Goal: Task Accomplishment & Management: Complete application form

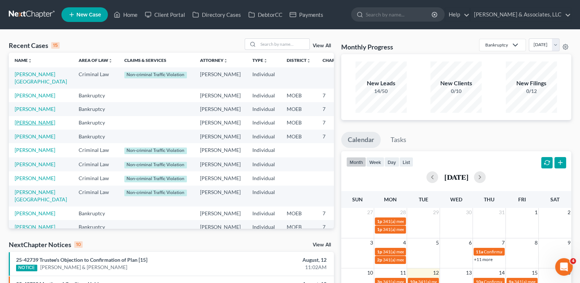
click at [19, 125] on link "[PERSON_NAME]" at bounding box center [35, 122] width 41 height 6
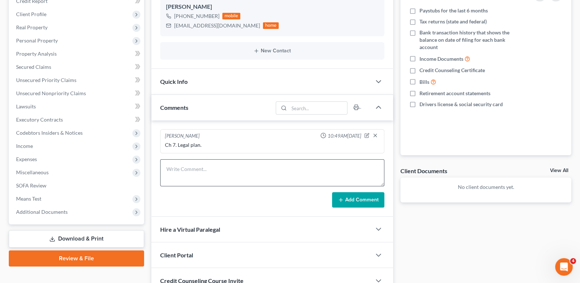
scroll to position [110, 0]
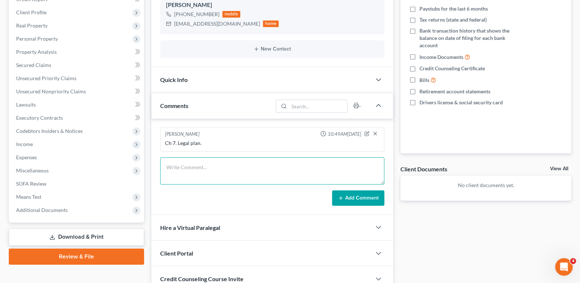
click at [191, 170] on textarea at bounding box center [272, 170] width 225 height 27
paste textarea "3QJ21KV1E"
type textarea "Metlife 3QJ21KV1E"
click at [343, 195] on icon at bounding box center [341, 198] width 6 height 6
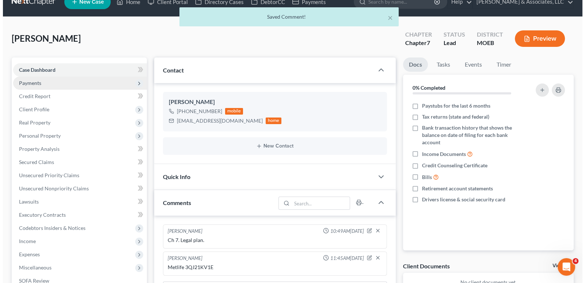
scroll to position [0, 0]
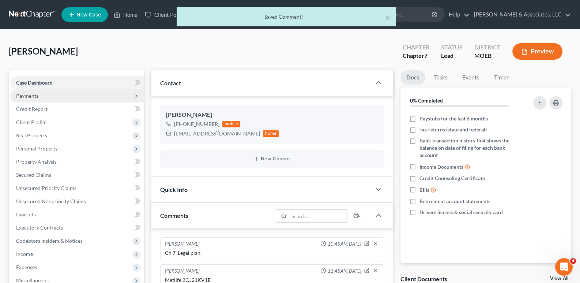
click at [26, 94] on span "Payments" at bounding box center [27, 96] width 22 height 6
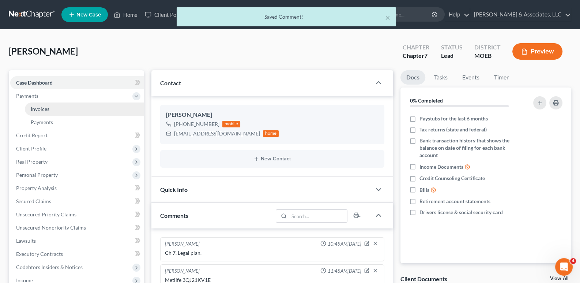
click at [35, 110] on span "Invoices" at bounding box center [40, 109] width 19 height 6
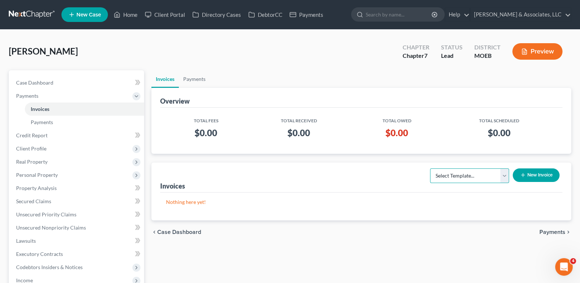
drag, startPoint x: 481, startPoint y: 177, endPoint x: 480, endPoint y: 181, distance: 3.9
click at [481, 177] on select "Select Template... Chapter 7 Template Chapter 13 Template Chapter 7 with legal …" at bounding box center [469, 175] width 79 height 15
select select "2"
click at [430, 168] on select "Select Template... Chapter 7 Template Chapter 13 Template Chapter 7 with legal …" at bounding box center [469, 175] width 79 height 15
click at [527, 173] on button "New Invoice" at bounding box center [536, 175] width 47 height 14
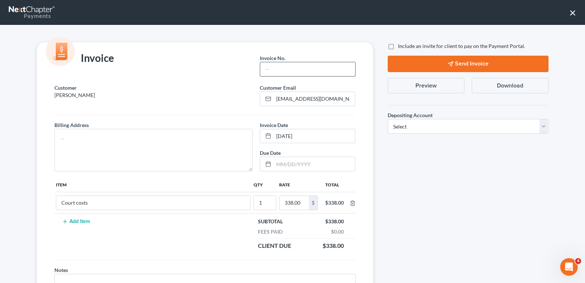
click at [313, 70] on input "text" at bounding box center [307, 69] width 95 height 14
type input "862"
click at [218, 118] on div at bounding box center [205, 116] width 309 height 9
click at [206, 144] on textarea at bounding box center [153, 150] width 199 height 42
type textarea "na"
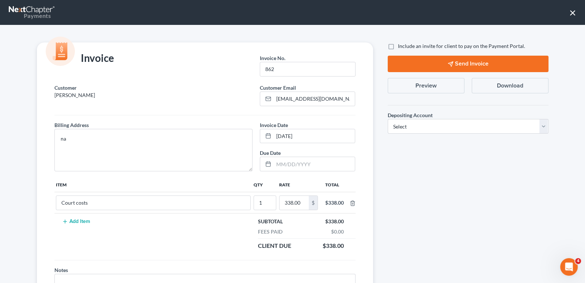
click at [398, 47] on label "Include an invite for client to pay on the Payment Portal." at bounding box center [461, 45] width 127 height 7
click at [401, 47] on input "Include an invite for client to pay on the Payment Portal." at bounding box center [403, 44] width 5 height 5
checkbox input "true"
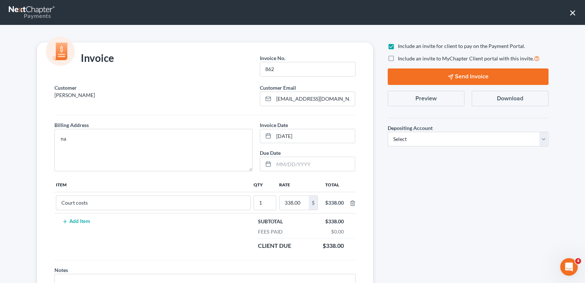
drag, startPoint x: 388, startPoint y: 58, endPoint x: 401, endPoint y: 146, distance: 89.5
click at [398, 58] on label "Include an invite to MyChapter Client portal with this invite." at bounding box center [469, 58] width 142 height 8
click at [401, 58] on input "Include an invite to MyChapter Client portal with this invite." at bounding box center [403, 56] width 5 height 5
checkbox input "true"
click at [399, 138] on select "Select Operation Trust" at bounding box center [468, 139] width 161 height 15
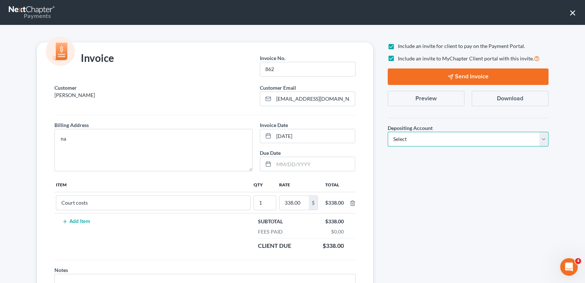
select select "1"
click at [388, 132] on select "Select Operation Trust" at bounding box center [468, 139] width 161 height 15
click at [429, 80] on button "Send Invoice" at bounding box center [468, 76] width 161 height 16
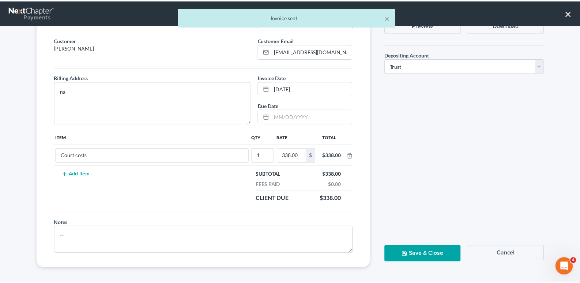
scroll to position [49, 0]
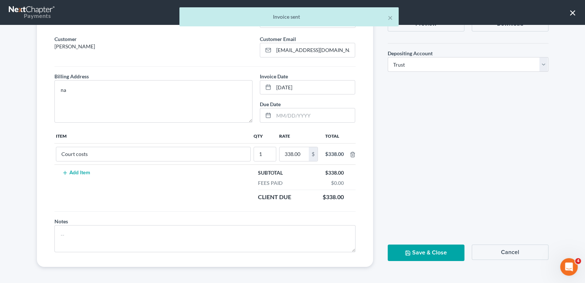
click at [419, 254] on button "Save & Close" at bounding box center [426, 252] width 77 height 16
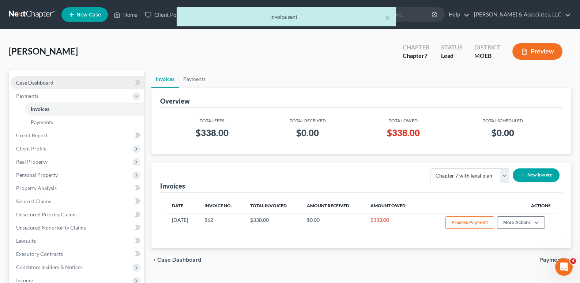
click at [37, 83] on span "Case Dashboard" at bounding box center [34, 82] width 37 height 6
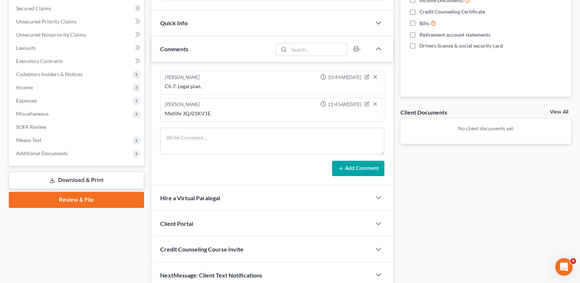
scroll to position [182, 0]
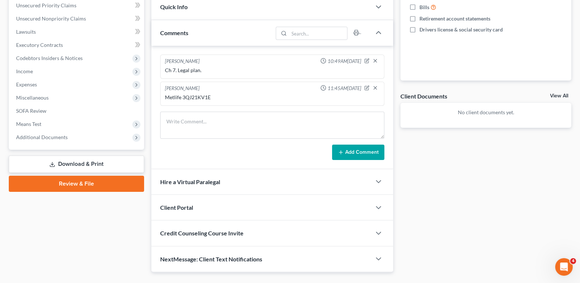
click at [185, 206] on span "Client Portal" at bounding box center [176, 207] width 33 height 7
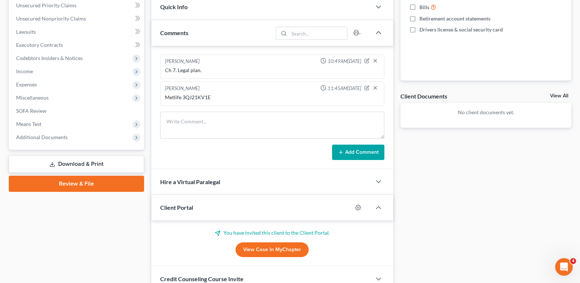
click at [185, 206] on span "Client Portal" at bounding box center [176, 207] width 33 height 7
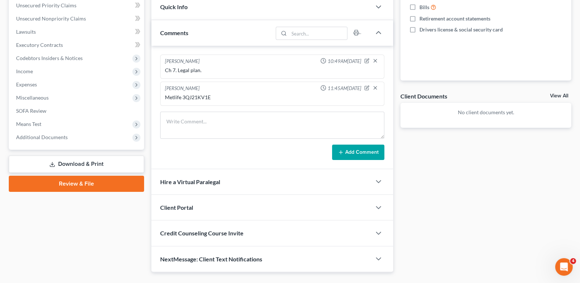
click at [190, 234] on span "Credit Counseling Course Invite" at bounding box center [201, 232] width 83 height 7
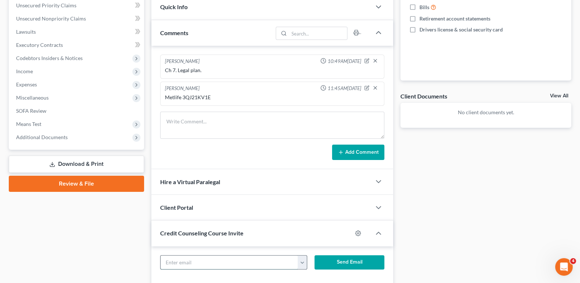
drag, startPoint x: 203, startPoint y: 259, endPoint x: 281, endPoint y: 265, distance: 78.5
click at [203, 259] on input "text" at bounding box center [230, 262] width 138 height 14
paste input "3QJ21KV1E"
type input "3QJ21KV1E"
drag, startPoint x: 253, startPoint y: 263, endPoint x: 126, endPoint y: 262, distance: 127.3
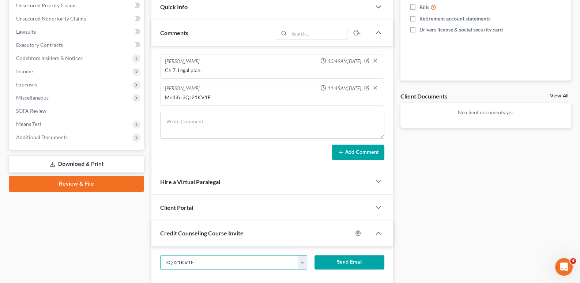
click at [126, 262] on div "Petition Navigation Case Dashboard Payments Invoices Payments Payments Credit R…" at bounding box center [290, 99] width 570 height 422
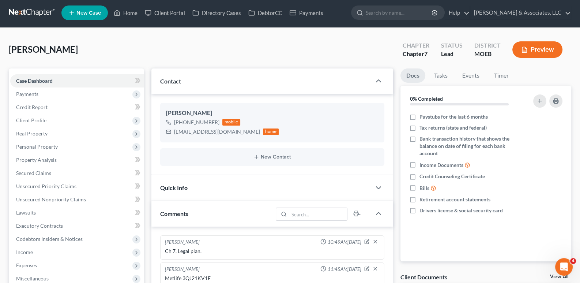
scroll to position [0, 0]
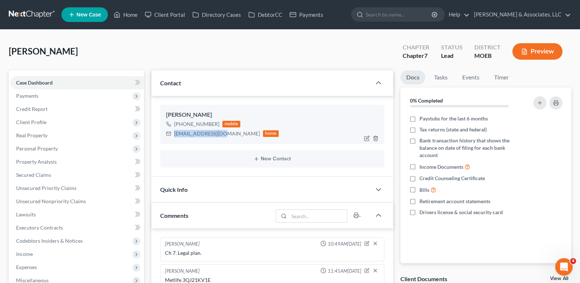
drag, startPoint x: 223, startPoint y: 133, endPoint x: 167, endPoint y: 136, distance: 55.7
click at [167, 136] on div "[EMAIL_ADDRESS][DOMAIN_NAME] home" at bounding box center [222, 134] width 113 height 10
copy div "[EMAIL_ADDRESS][DOMAIN_NAME]"
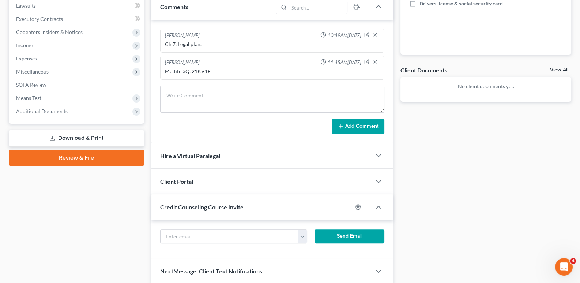
scroll to position [236, 0]
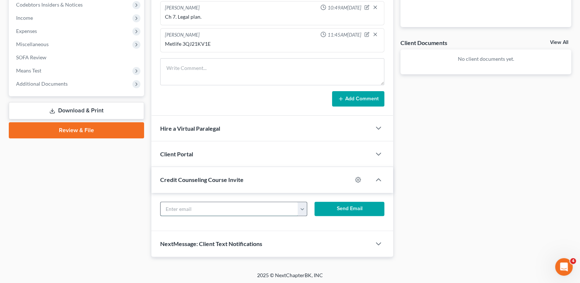
click at [218, 209] on input "text" at bounding box center [230, 209] width 138 height 14
paste input "[EMAIL_ADDRESS][DOMAIN_NAME]"
type input "[EMAIL_ADDRESS][DOMAIN_NAME]"
click at [338, 212] on button "Send Email" at bounding box center [349, 208] width 70 height 15
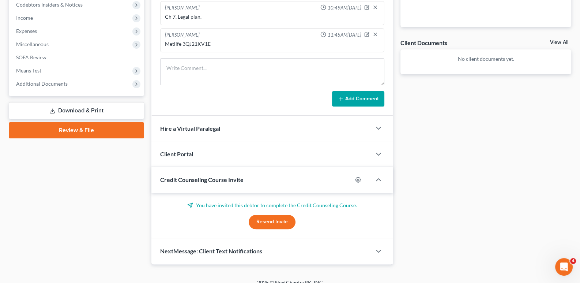
click at [208, 183] on div "Credit Counseling Course Invite" at bounding box center [251, 179] width 201 height 25
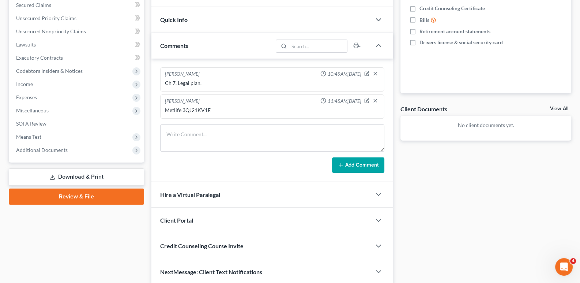
scroll to position [197, 0]
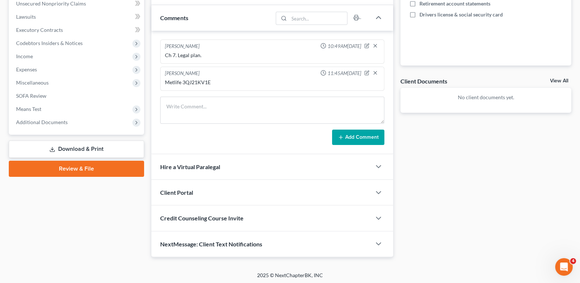
click at [186, 193] on span "Client Portal" at bounding box center [176, 192] width 33 height 7
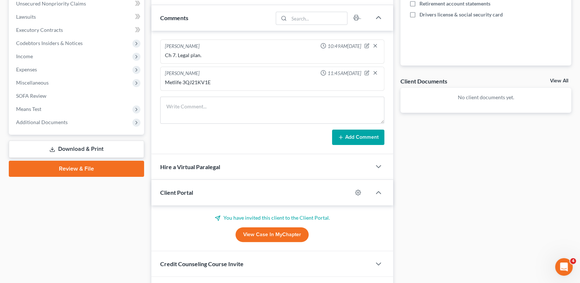
click at [186, 193] on span "Client Portal" at bounding box center [176, 192] width 33 height 7
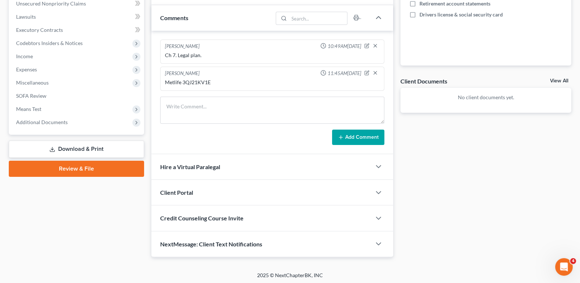
click at [185, 214] on span "Credit Counseling Course Invite" at bounding box center [201, 217] width 83 height 7
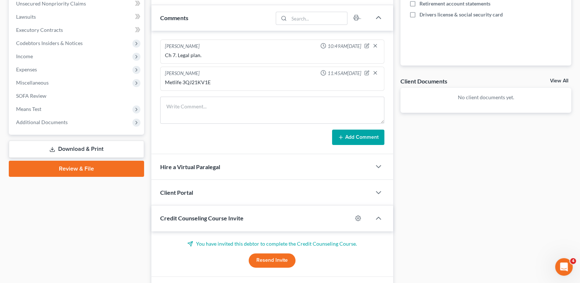
click at [185, 214] on span "Credit Counseling Course Invite" at bounding box center [201, 217] width 83 height 7
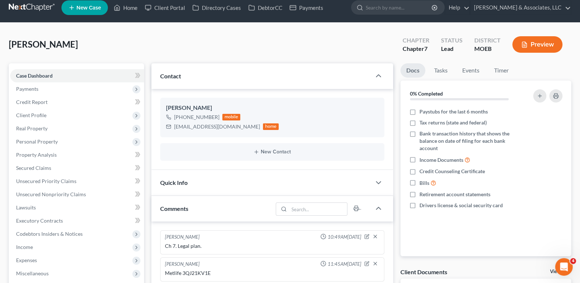
scroll to position [0, 0]
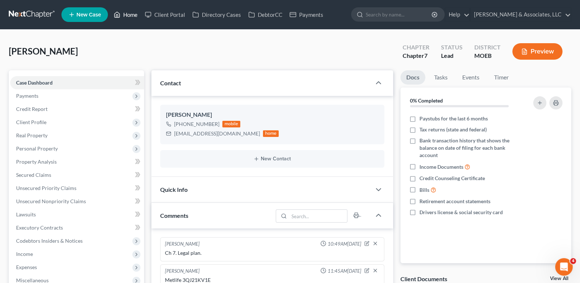
click at [124, 11] on link "Home" at bounding box center [125, 14] width 31 height 13
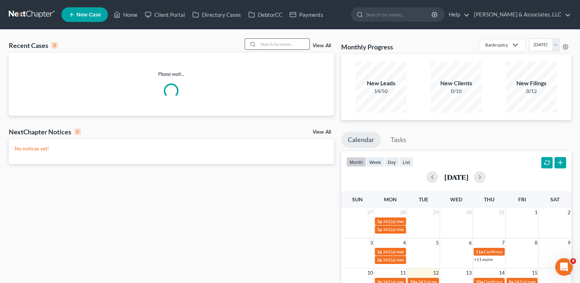
click at [274, 45] on input "search" at bounding box center [283, 44] width 51 height 11
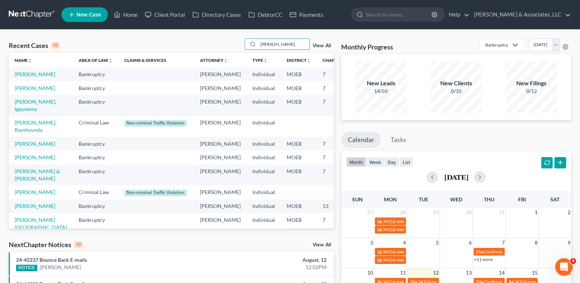
type input "[PERSON_NAME]"
click at [24, 77] on link "[PERSON_NAME]" at bounding box center [35, 74] width 41 height 6
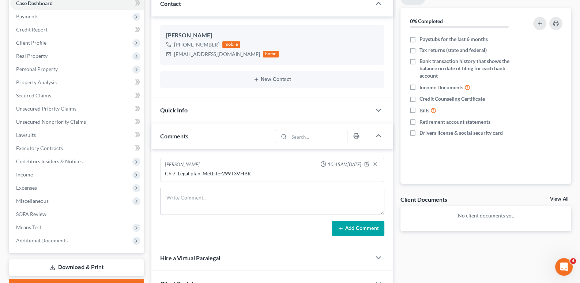
scroll to position [36, 0]
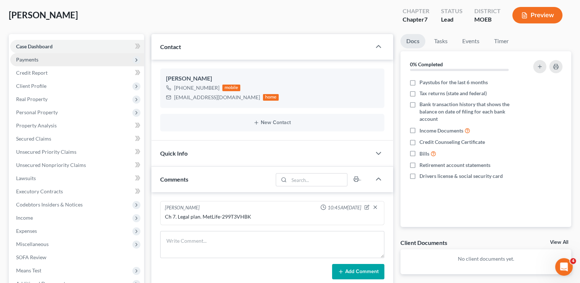
click at [26, 59] on span "Payments" at bounding box center [27, 59] width 22 height 6
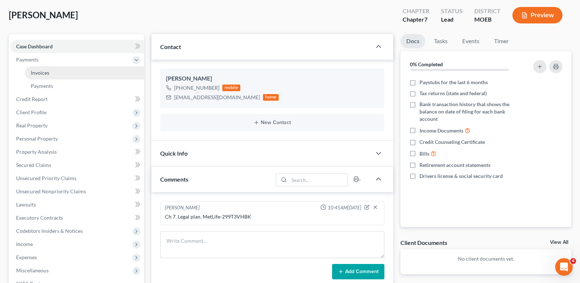
click at [40, 72] on span "Invoices" at bounding box center [40, 72] width 19 height 6
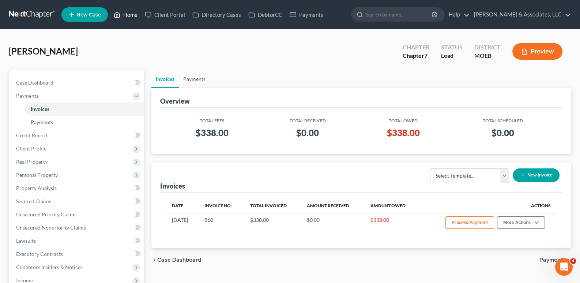
click at [127, 16] on link "Home" at bounding box center [125, 14] width 31 height 13
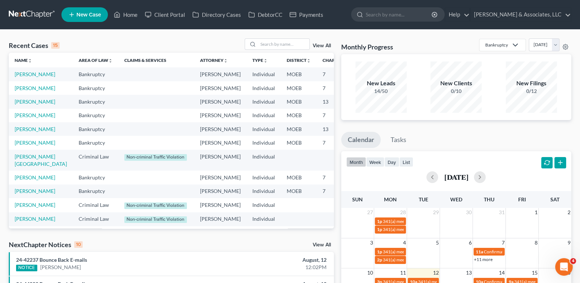
drag, startPoint x: 106, startPoint y: 14, endPoint x: 117, endPoint y: 0, distance: 17.3
click at [110, 10] on ul "New Case Home Client Portal Directory Cases DebtorCC Payments - No Result - See…" at bounding box center [316, 14] width 510 height 19
click at [82, 18] on span "New Case" at bounding box center [88, 14] width 24 height 5
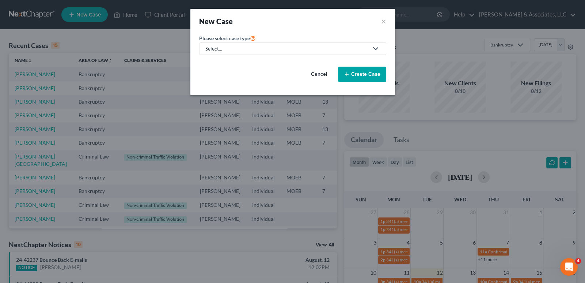
click at [260, 50] on div "Select..." at bounding box center [286, 48] width 163 height 7
click at [251, 63] on div "Bankruptcy" at bounding box center [238, 62] width 64 height 7
select select "45"
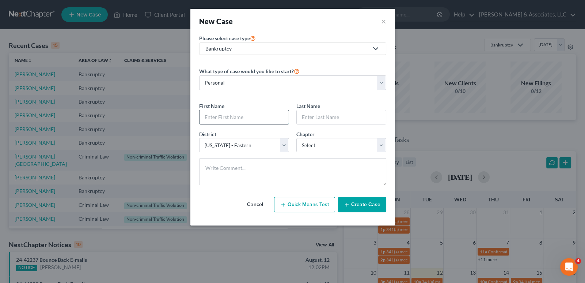
click at [245, 117] on input "text" at bounding box center [244, 117] width 89 height 14
type input "[PERSON_NAME]"
drag, startPoint x: 326, startPoint y: 147, endPoint x: 322, endPoint y: 151, distance: 5.4
click at [324, 149] on select "Select 7 11 12 13" at bounding box center [342, 145] width 90 height 15
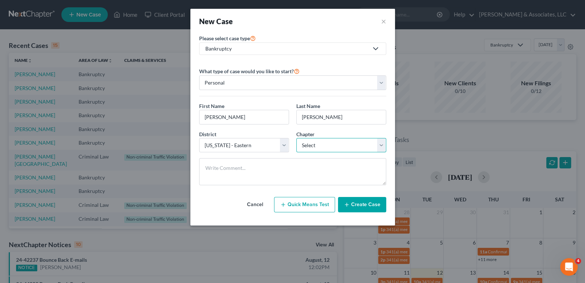
select select "0"
click at [297, 138] on select "Select 7 11 12 13" at bounding box center [342, 145] width 90 height 15
click at [353, 205] on button "Create Case" at bounding box center [362, 204] width 48 height 15
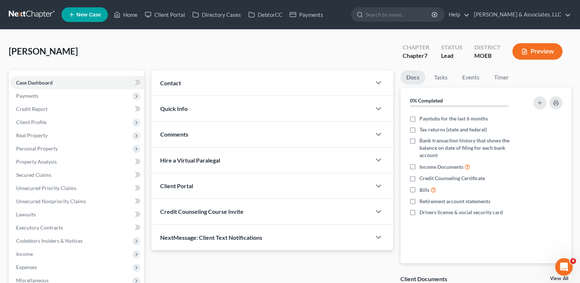
click at [174, 84] on span "Contact" at bounding box center [170, 82] width 21 height 7
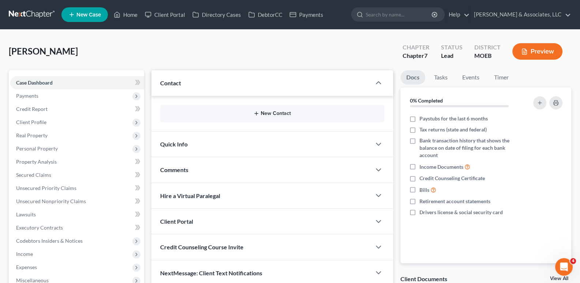
click at [259, 112] on icon "button" at bounding box center [256, 113] width 6 height 6
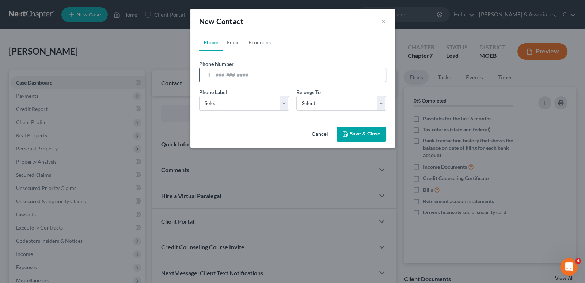
click at [250, 75] on input "tel" at bounding box center [299, 75] width 173 height 14
paste input "[PHONE_NUMBER]"
type input "[PHONE_NUMBER]"
click at [221, 111] on div "Phone Label * Select Mobile Home Work Other Belongs To * Select Client Other" at bounding box center [293, 102] width 195 height 28
click at [222, 105] on select "Select Mobile Home Work Other" at bounding box center [244, 103] width 90 height 15
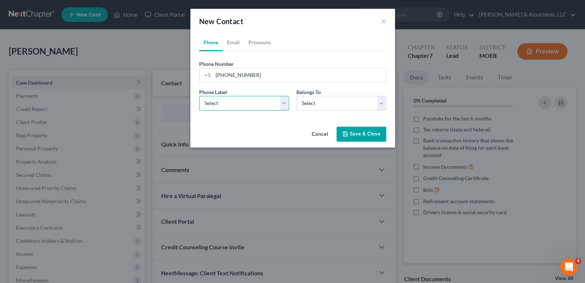
select select "0"
click at [199, 96] on select "Select Mobile Home Work Other" at bounding box center [244, 103] width 90 height 15
drag, startPoint x: 323, startPoint y: 105, endPoint x: 321, endPoint y: 109, distance: 3.9
click at [323, 105] on select "Select Client Other" at bounding box center [342, 103] width 90 height 15
select select "0"
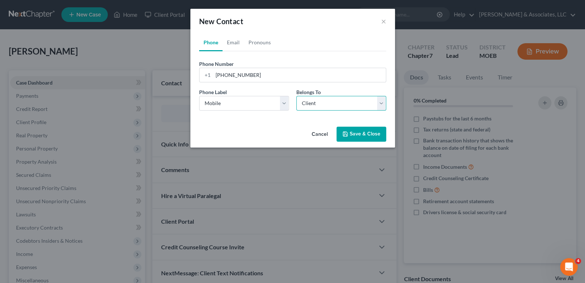
click at [297, 96] on select "Select Client Other" at bounding box center [342, 103] width 90 height 15
select select "0"
drag, startPoint x: 235, startPoint y: 45, endPoint x: 234, endPoint y: 71, distance: 25.6
click at [235, 45] on link "Email" at bounding box center [234, 43] width 22 height 18
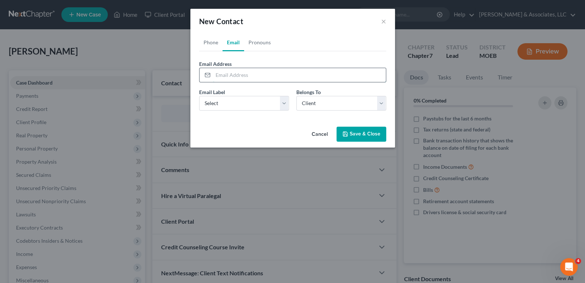
click at [234, 72] on input "email" at bounding box center [299, 75] width 173 height 14
paste input "[EMAIL_ADDRESS][DOMAIN_NAME]"
type input "[EMAIL_ADDRESS][DOMAIN_NAME]"
drag, startPoint x: 234, startPoint y: 106, endPoint x: 232, endPoint y: 109, distance: 4.0
click at [234, 106] on select "Select Home Work Other" at bounding box center [244, 103] width 90 height 15
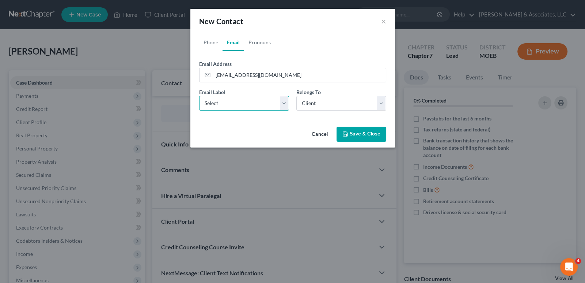
select select "0"
click at [199, 96] on select "Select Home Work Other" at bounding box center [244, 103] width 90 height 15
click at [353, 132] on button "Save & Close" at bounding box center [362, 134] width 50 height 15
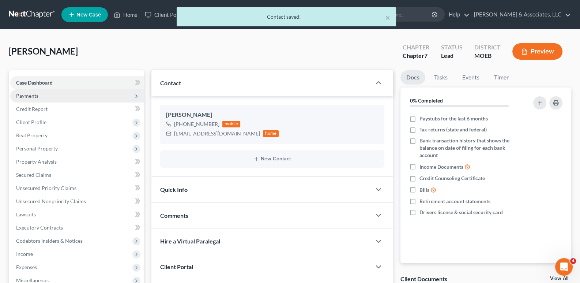
click at [29, 97] on span "Payments" at bounding box center [27, 96] width 22 height 6
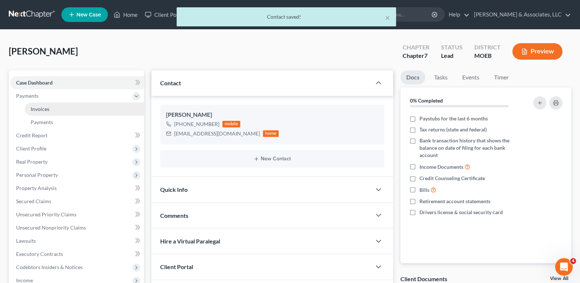
click at [34, 110] on span "Invoices" at bounding box center [40, 109] width 19 height 6
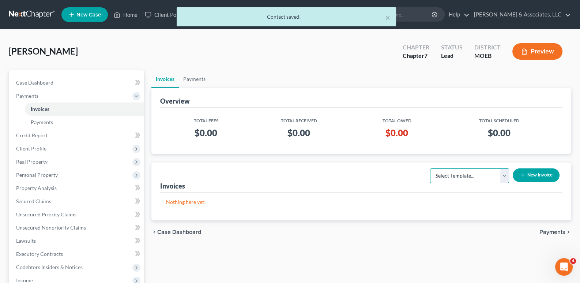
drag, startPoint x: 492, startPoint y: 175, endPoint x: 489, endPoint y: 181, distance: 7.4
click at [492, 175] on select "Select Template... Chapter 7 Template Chapter 13 Template Chapter 7 with legal …" at bounding box center [469, 175] width 79 height 15
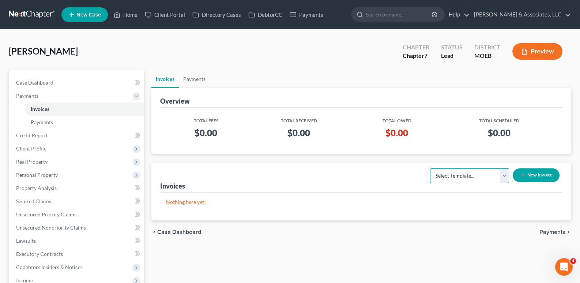
select select "0"
click at [430, 168] on select "Select Template... Chapter 7 Template Chapter 13 Template Chapter 7 with legal …" at bounding box center [469, 175] width 79 height 15
click at [544, 173] on button "New Invoice" at bounding box center [536, 175] width 47 height 14
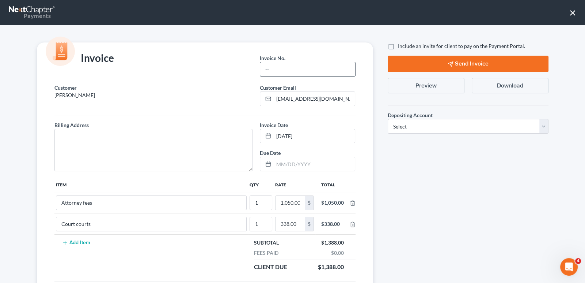
click at [314, 70] on input "text" at bounding box center [307, 69] width 95 height 14
type input "863"
click at [226, 137] on textarea at bounding box center [153, 150] width 199 height 42
type textarea "na"
click at [398, 47] on label "Include an invite for client to pay on the Payment Portal." at bounding box center [461, 45] width 127 height 7
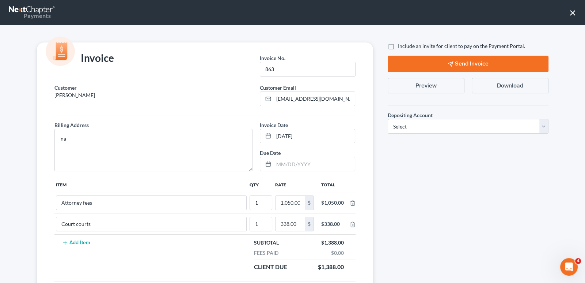
click at [401, 47] on input "Include an invite for client to pay on the Payment Portal." at bounding box center [403, 44] width 5 height 5
checkbox input "true"
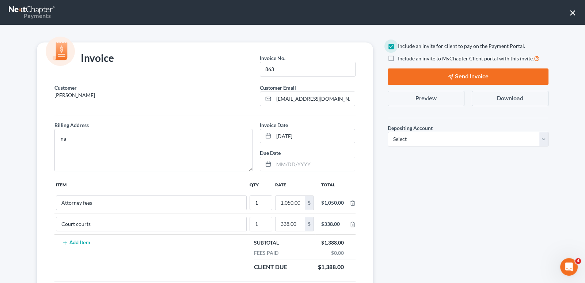
click at [398, 57] on label "Include an invite to MyChapter Client portal with this invite." at bounding box center [469, 58] width 142 height 8
click at [401, 57] on input "Include an invite to MyChapter Client portal with this invite." at bounding box center [403, 56] width 5 height 5
checkbox input "true"
click at [409, 141] on select "Select Operation Trust" at bounding box center [468, 139] width 161 height 15
select select "0"
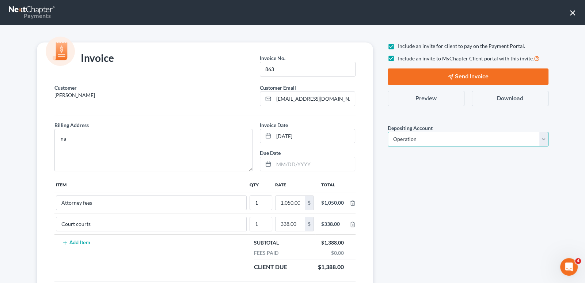
click at [388, 132] on select "Select Operation Trust" at bounding box center [468, 139] width 161 height 15
click at [437, 75] on button "Send Invoice" at bounding box center [468, 76] width 161 height 16
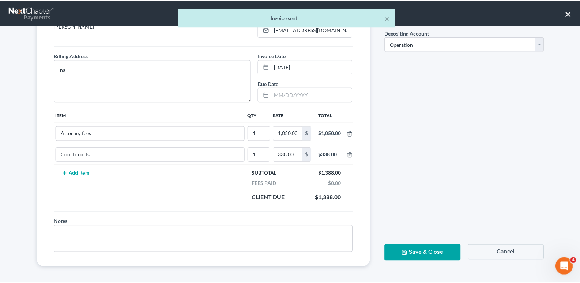
scroll to position [70, 0]
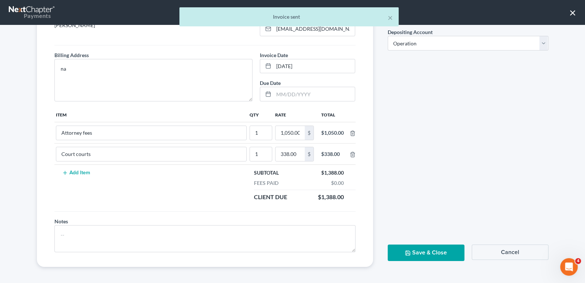
click at [427, 249] on button "Save & Close" at bounding box center [426, 252] width 77 height 16
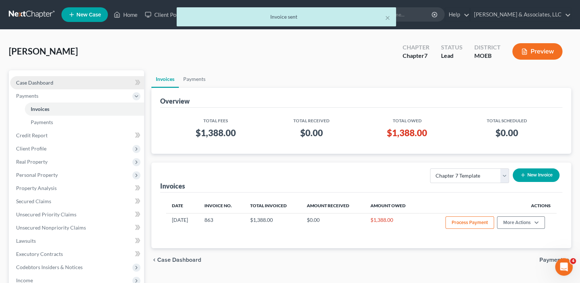
click at [46, 82] on span "Case Dashboard" at bounding box center [34, 82] width 37 height 6
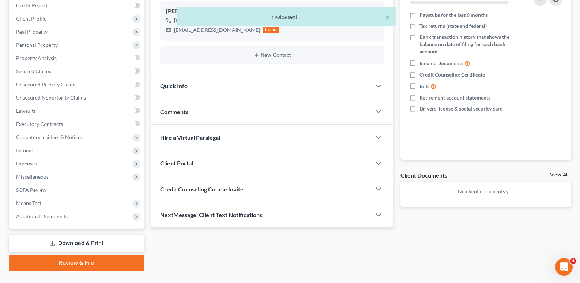
scroll to position [110, 0]
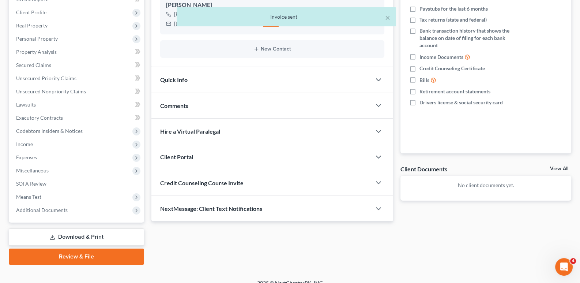
click at [178, 158] on span "Client Portal" at bounding box center [176, 156] width 33 height 7
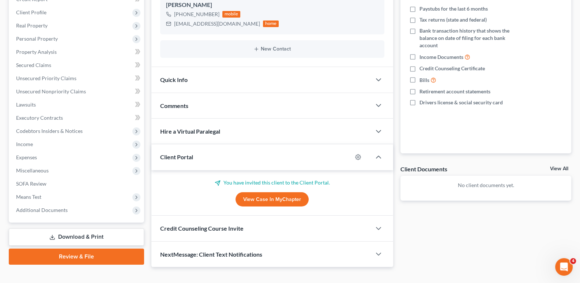
click at [178, 158] on span "Client Portal" at bounding box center [176, 156] width 33 height 7
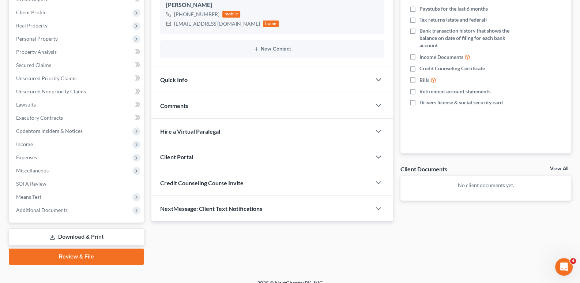
click at [185, 182] on span "Credit Counseling Course Invite" at bounding box center [201, 182] width 83 height 7
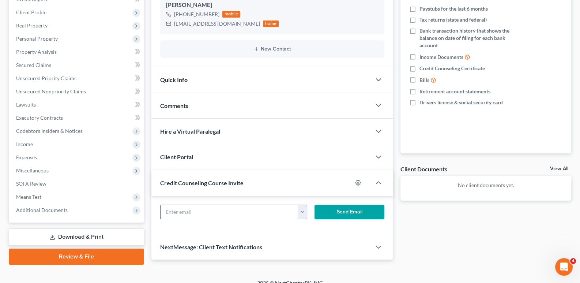
drag, startPoint x: 191, startPoint y: 214, endPoint x: 268, endPoint y: 214, distance: 76.4
click at [191, 214] on input "text" at bounding box center [230, 212] width 138 height 14
paste input "[EMAIL_ADDRESS][DOMAIN_NAME]"
type input "[EMAIL_ADDRESS][DOMAIN_NAME]"
click at [336, 215] on button "Send Email" at bounding box center [349, 211] width 70 height 15
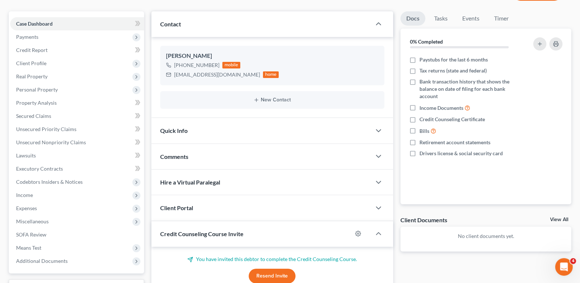
scroll to position [0, 0]
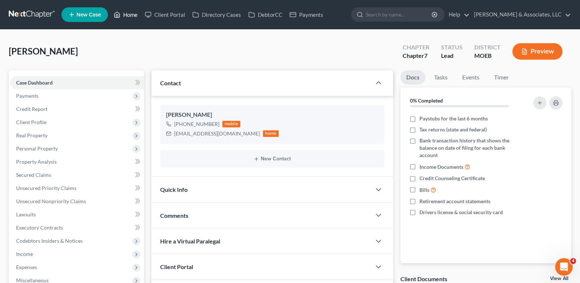
click at [132, 15] on link "Home" at bounding box center [125, 14] width 31 height 13
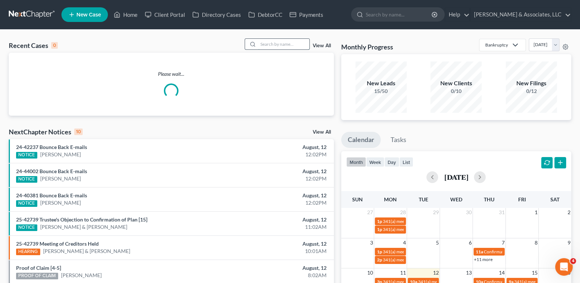
click at [291, 43] on input "search" at bounding box center [283, 44] width 51 height 11
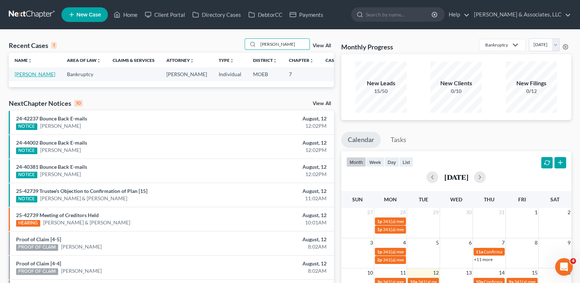
type input "[PERSON_NAME]"
click at [18, 77] on link "[PERSON_NAME]" at bounding box center [35, 74] width 41 height 6
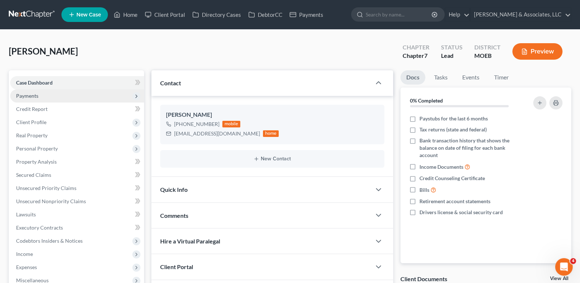
click at [35, 94] on span "Payments" at bounding box center [27, 96] width 22 height 6
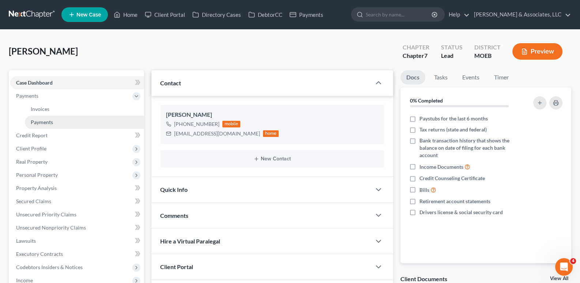
click at [44, 121] on span "Payments" at bounding box center [42, 122] width 22 height 6
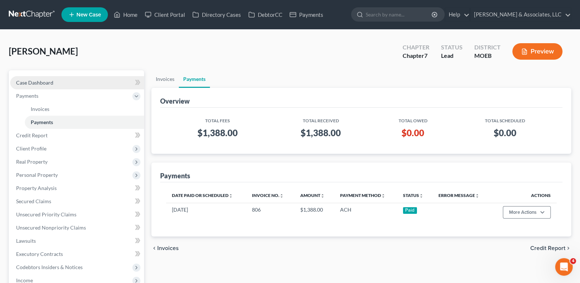
click at [30, 77] on link "Case Dashboard" at bounding box center [77, 82] width 134 height 13
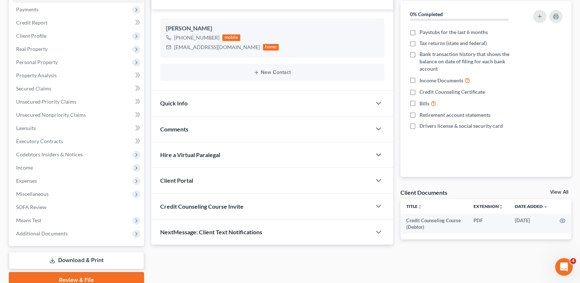
scroll to position [110, 0]
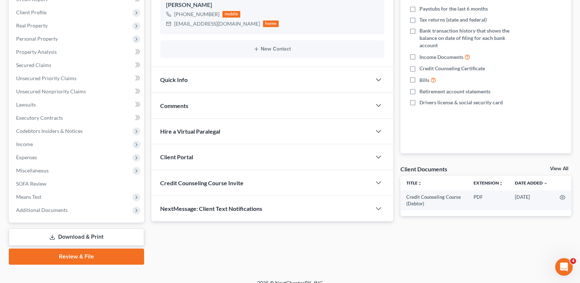
click at [181, 154] on span "Client Portal" at bounding box center [176, 156] width 33 height 7
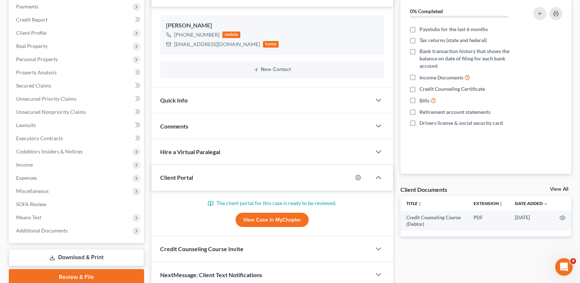
scroll to position [73, 0]
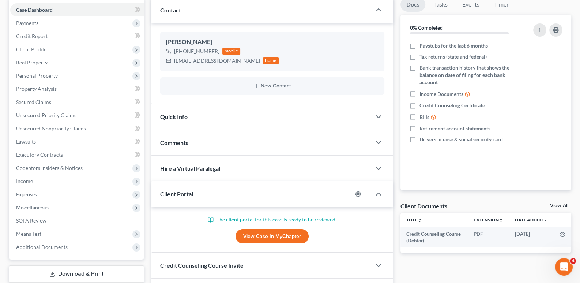
click at [189, 191] on span "Client Portal" at bounding box center [176, 193] width 33 height 7
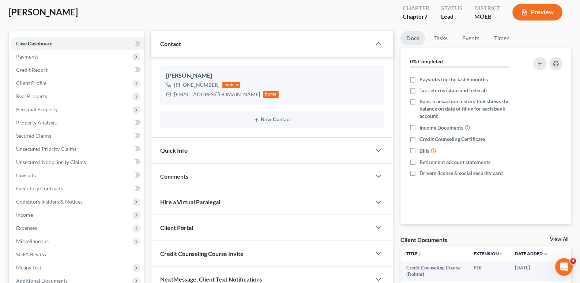
scroll to position [0, 0]
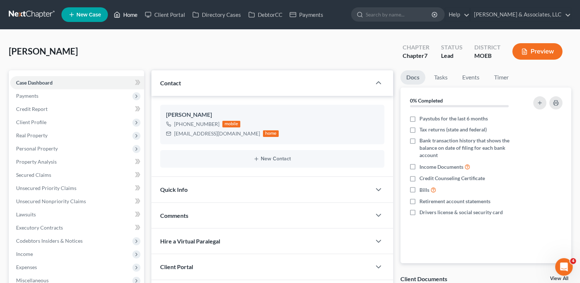
click at [131, 16] on link "Home" at bounding box center [125, 14] width 31 height 13
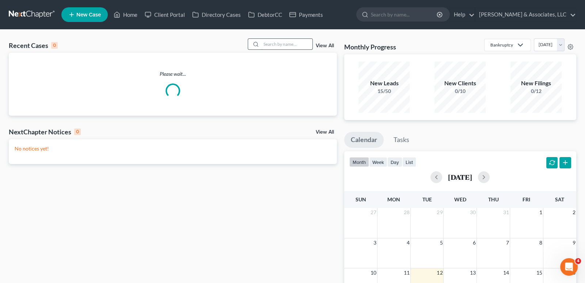
click at [302, 43] on input "search" at bounding box center [286, 44] width 51 height 11
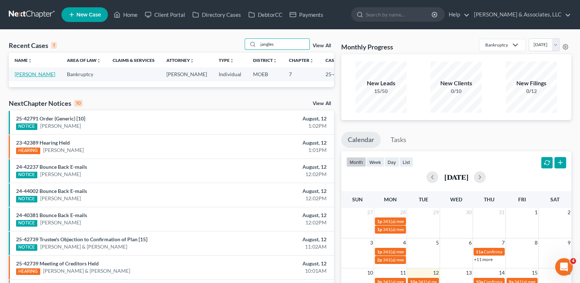
type input "jangles"
click at [21, 77] on link "[PERSON_NAME]" at bounding box center [35, 74] width 41 height 6
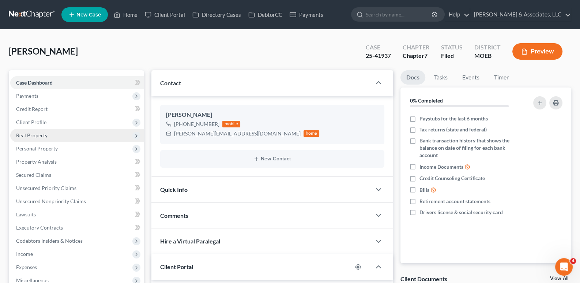
drag, startPoint x: 38, startPoint y: 124, endPoint x: 40, endPoint y: 137, distance: 12.5
click at [38, 124] on span "Client Profile" at bounding box center [31, 122] width 30 height 6
click at [38, 132] on span "Filing Information" at bounding box center [51, 135] width 41 height 6
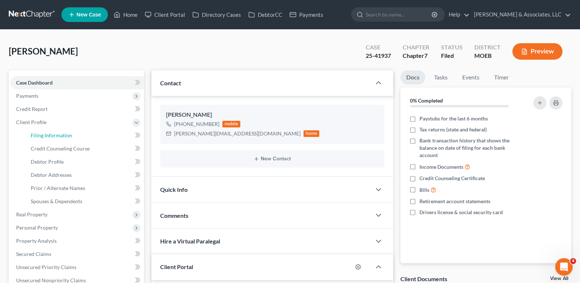
select select "1"
select select "0"
select select "45"
select select "0"
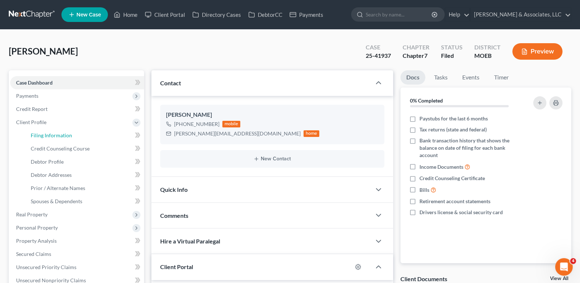
select select "26"
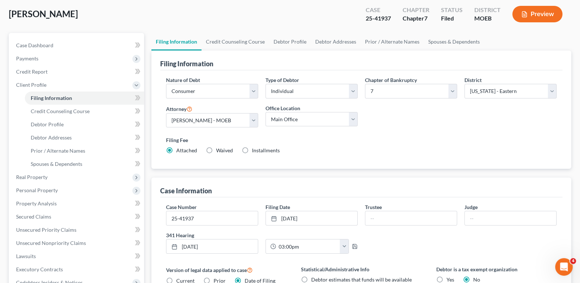
scroll to position [36, 0]
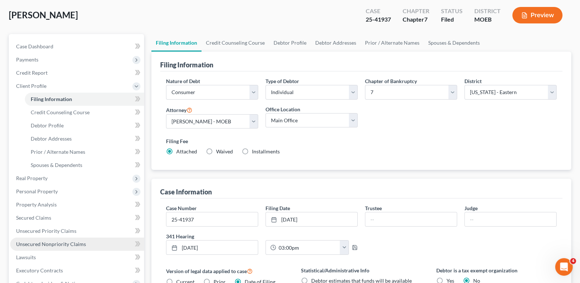
click at [32, 242] on span "Unsecured Nonpriority Claims" at bounding box center [51, 244] width 70 height 6
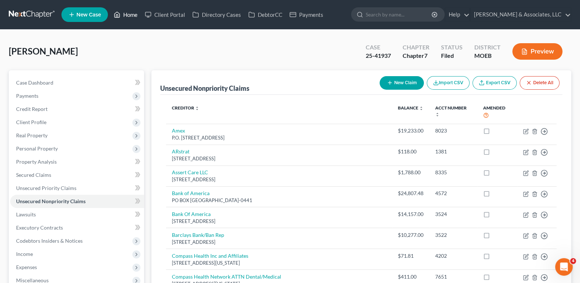
drag, startPoint x: 128, startPoint y: 14, endPoint x: 253, endPoint y: 67, distance: 136.0
click at [128, 14] on link "Home" at bounding box center [125, 14] width 31 height 13
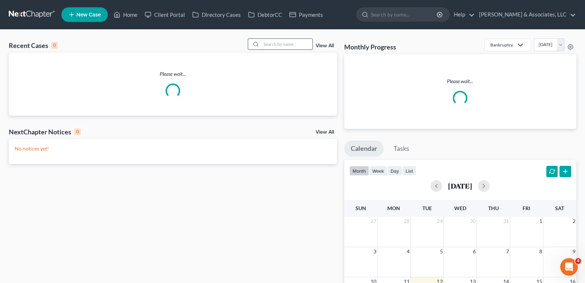
click at [263, 41] on input "search" at bounding box center [286, 44] width 51 height 11
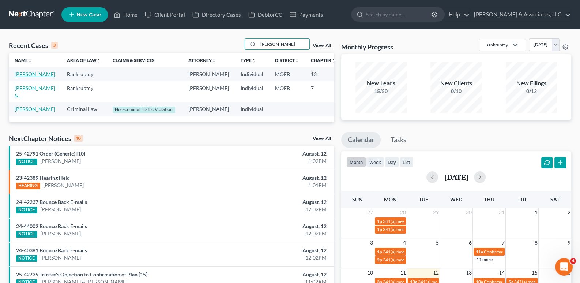
type input "[PERSON_NAME]"
click at [20, 77] on link "[PERSON_NAME]" at bounding box center [35, 74] width 41 height 6
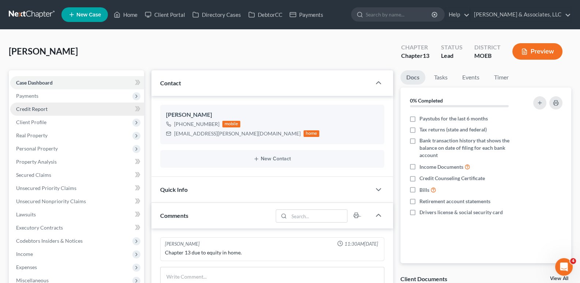
drag, startPoint x: 29, startPoint y: 95, endPoint x: 36, endPoint y: 108, distance: 14.4
click at [28, 95] on span "Payments" at bounding box center [27, 96] width 22 height 6
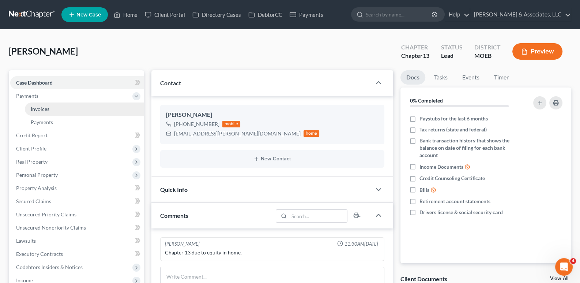
click at [41, 107] on span "Invoices" at bounding box center [40, 109] width 19 height 6
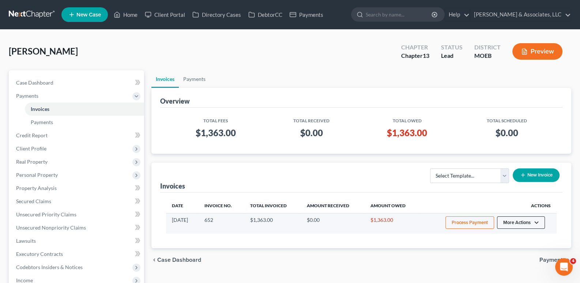
click at [540, 222] on button "More Actions" at bounding box center [521, 222] width 48 height 12
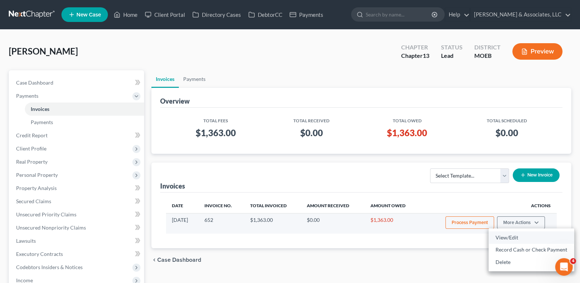
click at [510, 237] on link "View/Edit" at bounding box center [532, 237] width 86 height 12
select select "1"
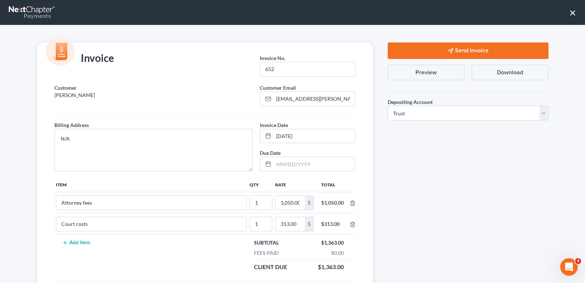
click at [440, 49] on button "Send Invoice" at bounding box center [468, 50] width 161 height 16
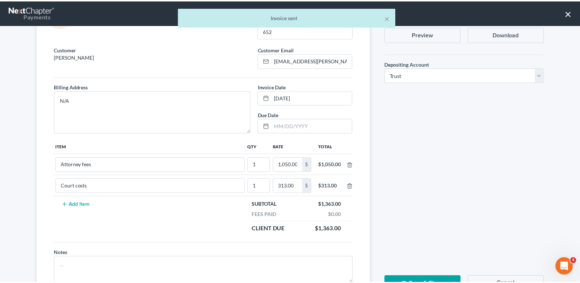
scroll to position [70, 0]
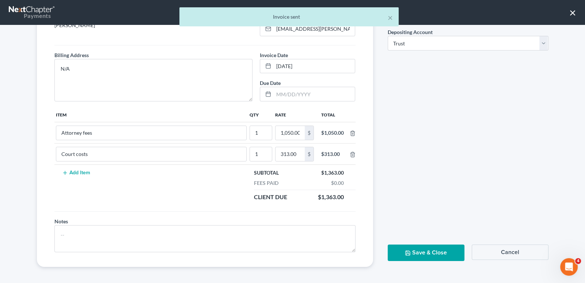
click at [428, 253] on button "Save & Close" at bounding box center [426, 252] width 77 height 16
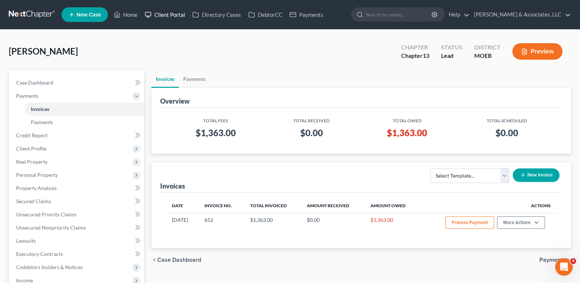
click at [157, 16] on link "Client Portal" at bounding box center [165, 14] width 48 height 13
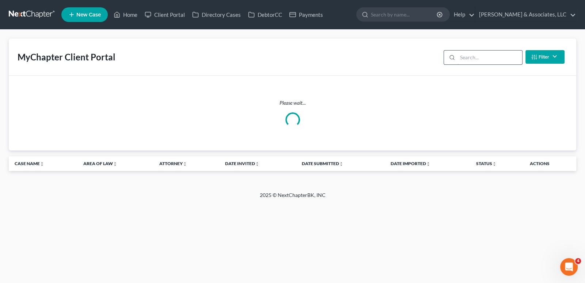
click at [464, 55] on input "search" at bounding box center [490, 57] width 65 height 14
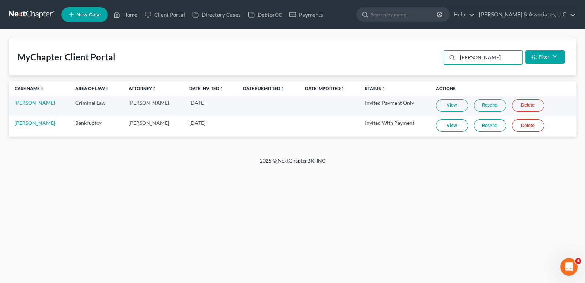
type input "[PERSON_NAME]"
click at [488, 126] on link "Resend" at bounding box center [490, 125] width 32 height 12
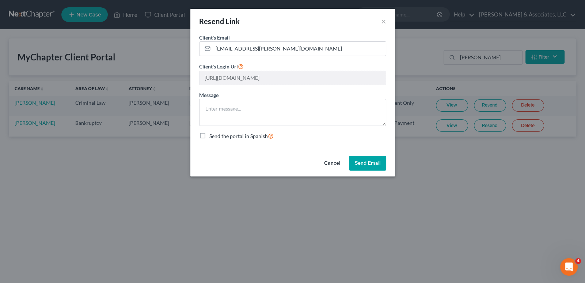
click at [361, 164] on button "Send Email" at bounding box center [367, 163] width 37 height 15
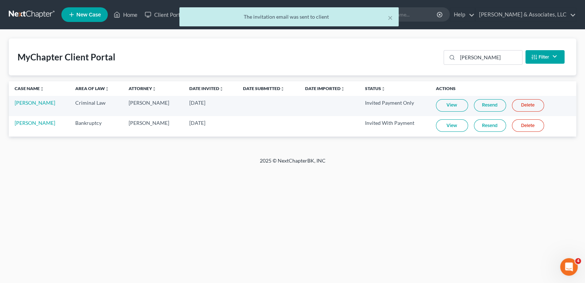
click at [133, 14] on div "× The invitation email was sent to client" at bounding box center [288, 18] width 585 height 23
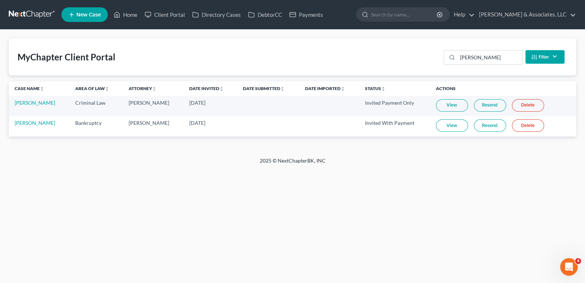
click at [371, 18] on div at bounding box center [364, 15] width 14 height 14
click at [118, 12] on icon at bounding box center [117, 14] width 5 height 5
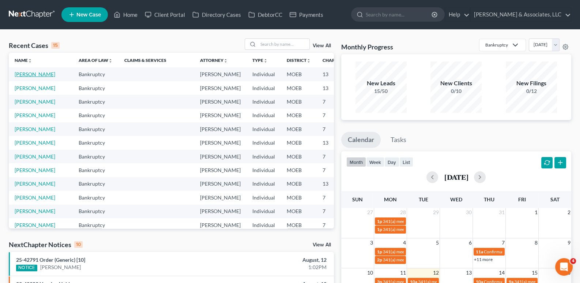
click at [21, 77] on link "[PERSON_NAME]" at bounding box center [35, 74] width 41 height 6
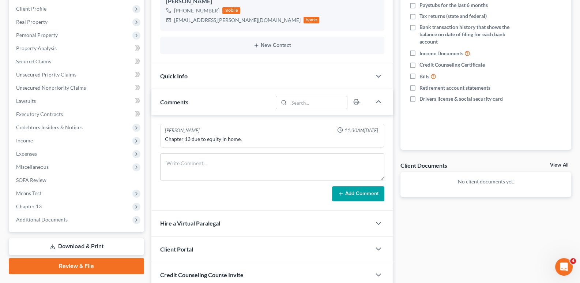
scroll to position [170, 0]
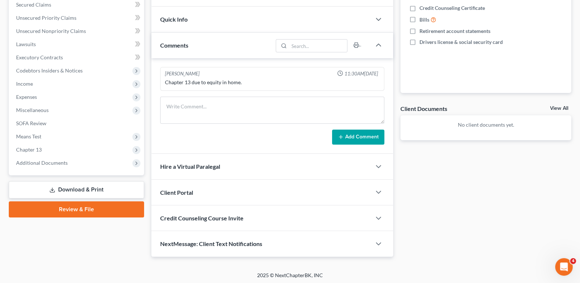
drag, startPoint x: 264, startPoint y: 219, endPoint x: 314, endPoint y: 242, distance: 55.8
click at [264, 219] on div "Credit Counseling Course Invite" at bounding box center [261, 217] width 220 height 25
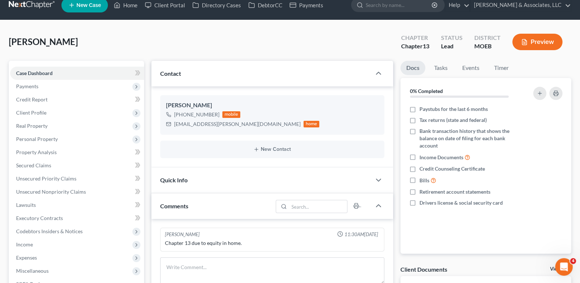
scroll to position [0, 0]
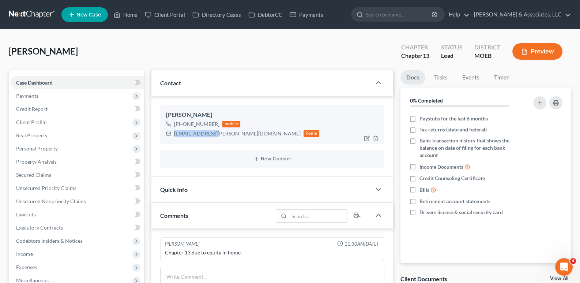
drag, startPoint x: 210, startPoint y: 133, endPoint x: 169, endPoint y: 139, distance: 41.0
click at [169, 139] on div "[PERSON_NAME] [PHONE_NUMBER] mobile [EMAIL_ADDRESS][PERSON_NAME][DOMAIN_NAME] h…" at bounding box center [272, 124] width 225 height 39
copy div "[EMAIL_ADDRESS][PERSON_NAME][DOMAIN_NAME]"
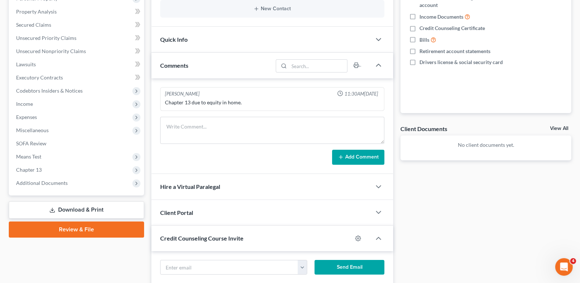
scroll to position [182, 0]
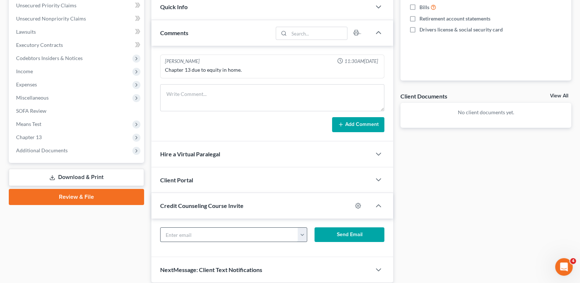
drag, startPoint x: 193, startPoint y: 234, endPoint x: 302, endPoint y: 233, distance: 109.0
click at [193, 234] on input "text" at bounding box center [230, 234] width 138 height 14
paste input "[EMAIL_ADDRESS][PERSON_NAME][DOMAIN_NAME]"
type input "[EMAIL_ADDRESS][PERSON_NAME][DOMAIN_NAME]"
drag, startPoint x: 323, startPoint y: 230, endPoint x: 299, endPoint y: 228, distance: 23.5
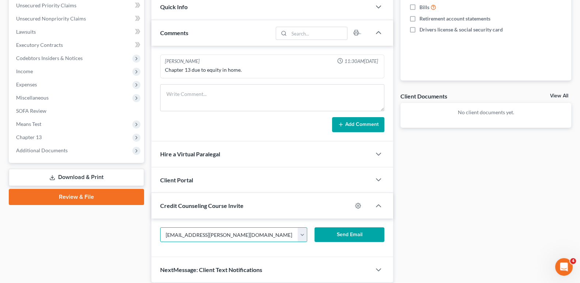
click at [323, 230] on button "Send Email" at bounding box center [349, 234] width 70 height 15
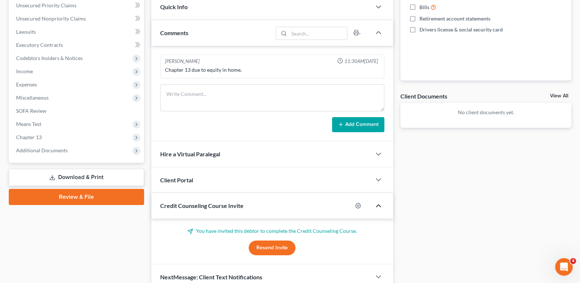
click at [378, 206] on icon "button" at bounding box center [378, 205] width 9 height 9
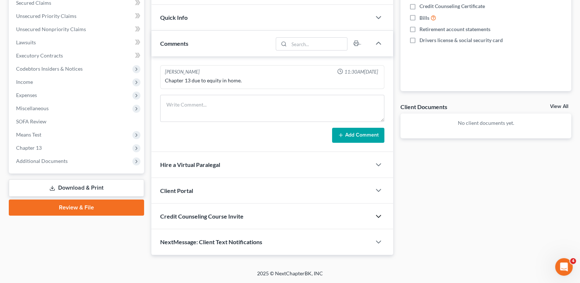
scroll to position [170, 0]
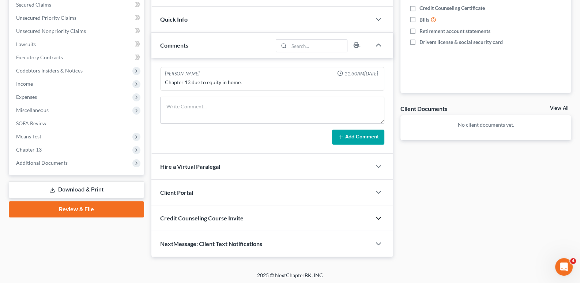
click at [186, 165] on span "Hire a Virtual Paralegal" at bounding box center [190, 166] width 60 height 7
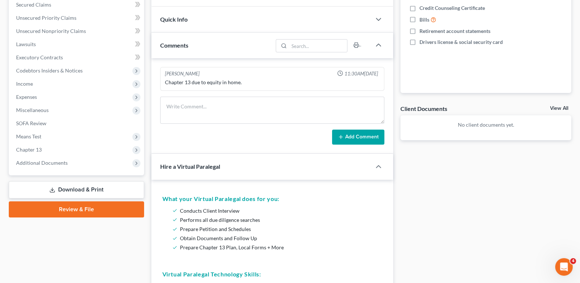
click at [186, 165] on span "Hire a Virtual Paralegal" at bounding box center [190, 166] width 60 height 7
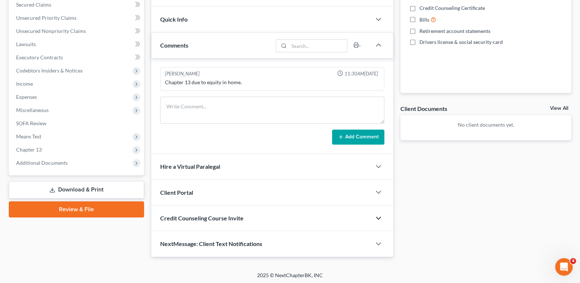
click at [186, 189] on span "Client Portal" at bounding box center [176, 192] width 33 height 7
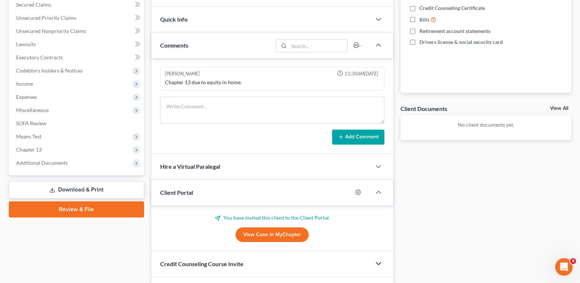
click at [186, 189] on span "Client Portal" at bounding box center [176, 192] width 33 height 7
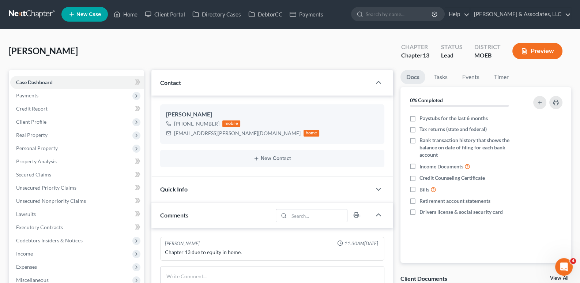
scroll to position [0, 0]
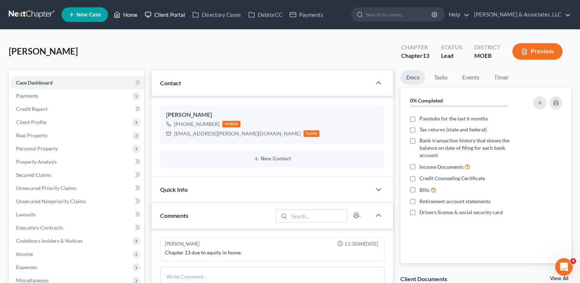
drag, startPoint x: 126, startPoint y: 12, endPoint x: 148, endPoint y: 18, distance: 22.4
click at [126, 12] on link "Home" at bounding box center [125, 14] width 31 height 13
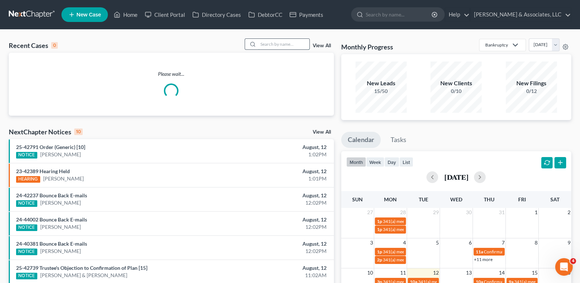
click at [276, 45] on input "search" at bounding box center [283, 44] width 51 height 11
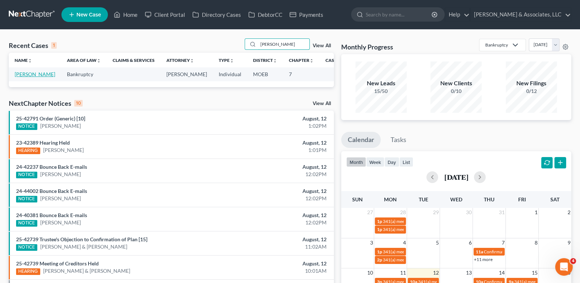
type input "[PERSON_NAME]"
click at [23, 77] on link "[PERSON_NAME]" at bounding box center [35, 74] width 41 height 6
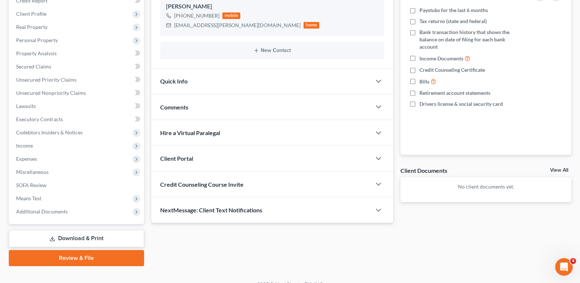
scroll to position [110, 0]
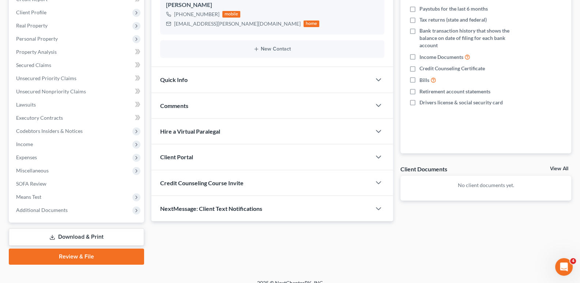
click at [203, 181] on span "Credit Counseling Course Invite" at bounding box center [201, 182] width 83 height 7
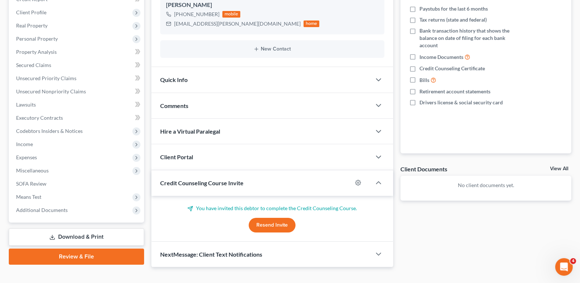
click at [203, 181] on span "Credit Counseling Course Invite" at bounding box center [201, 182] width 83 height 7
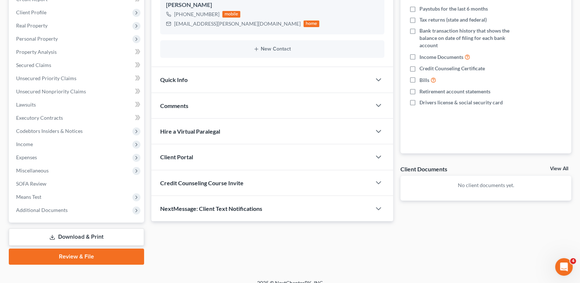
click at [183, 157] on span "Client Portal" at bounding box center [176, 156] width 33 height 7
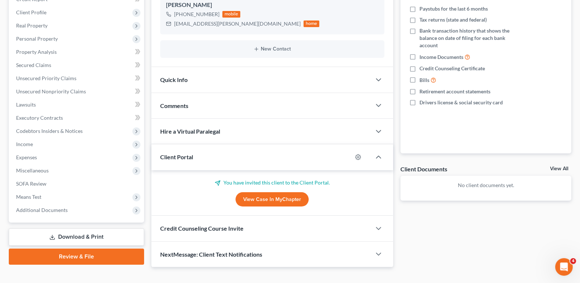
click at [183, 157] on span "Client Portal" at bounding box center [176, 156] width 33 height 7
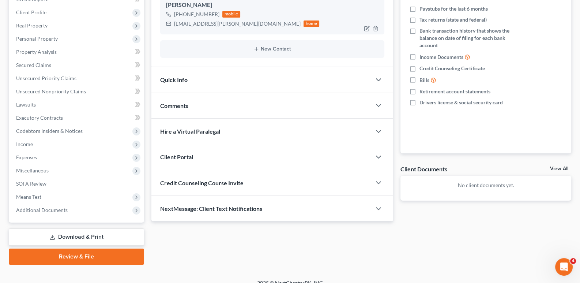
scroll to position [0, 0]
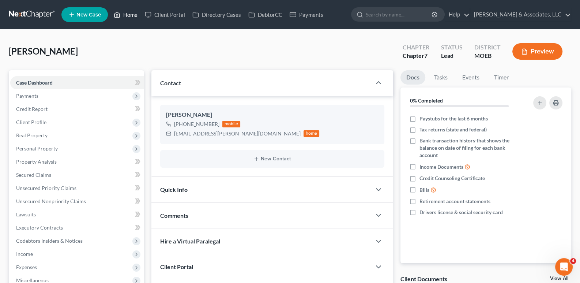
click at [133, 14] on link "Home" at bounding box center [125, 14] width 31 height 13
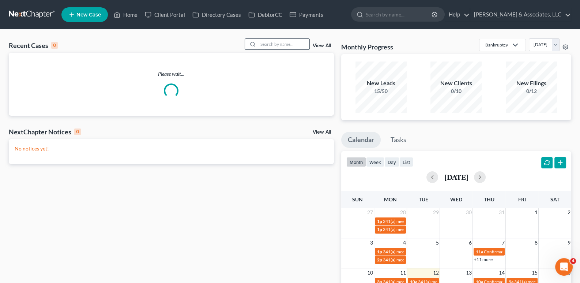
click at [271, 43] on input "search" at bounding box center [283, 44] width 51 height 11
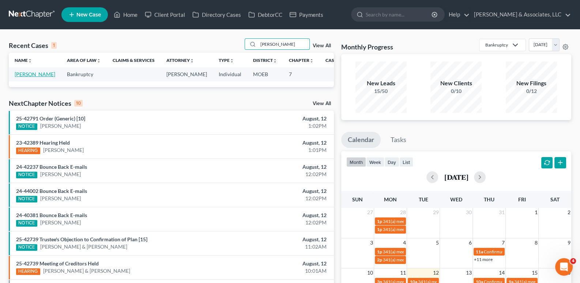
type input "[PERSON_NAME]"
click at [22, 77] on link "[PERSON_NAME]" at bounding box center [35, 74] width 41 height 6
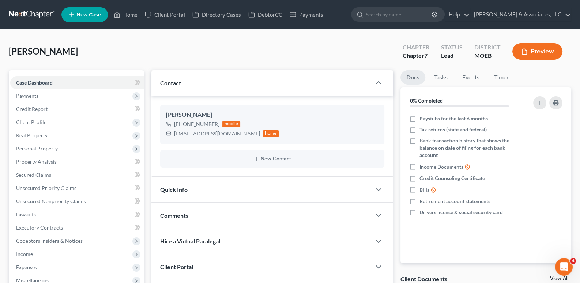
scroll to position [118, 0]
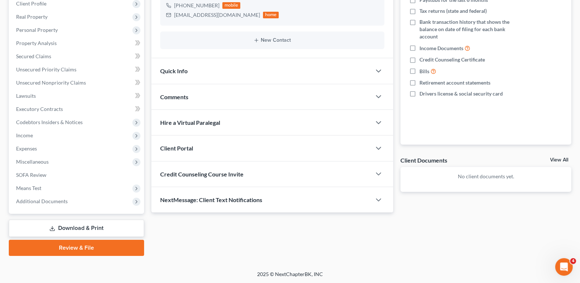
click at [178, 173] on span "Credit Counseling Course Invite" at bounding box center [201, 173] width 83 height 7
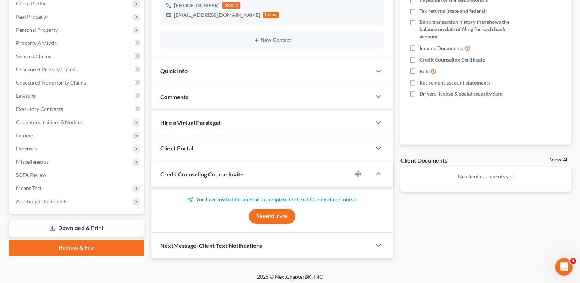
click at [178, 173] on span "Credit Counseling Course Invite" at bounding box center [201, 173] width 83 height 7
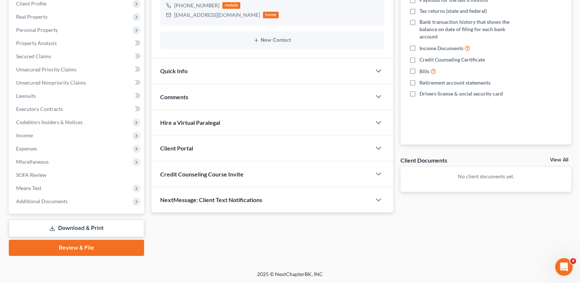
click at [186, 147] on span "Client Portal" at bounding box center [176, 147] width 33 height 7
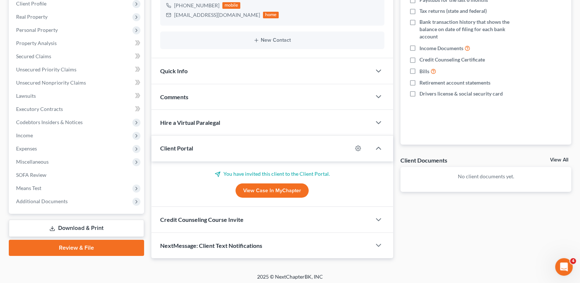
click at [186, 147] on span "Client Portal" at bounding box center [176, 147] width 33 height 7
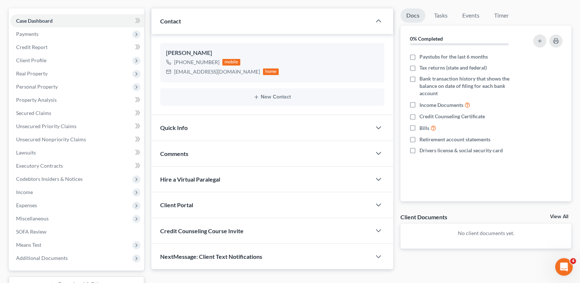
scroll to position [0, 0]
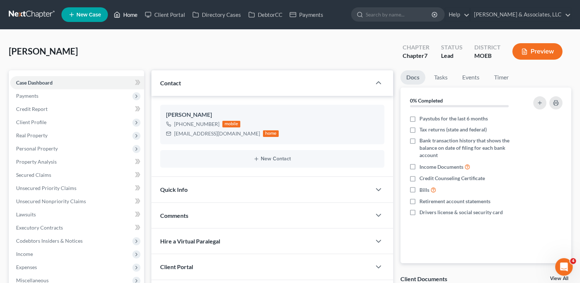
click at [136, 15] on link "Home" at bounding box center [125, 14] width 31 height 13
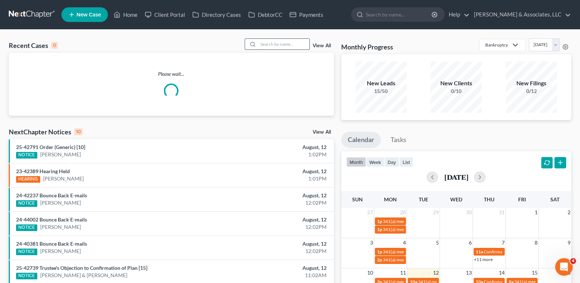
click at [300, 44] on input "search" at bounding box center [283, 44] width 51 height 11
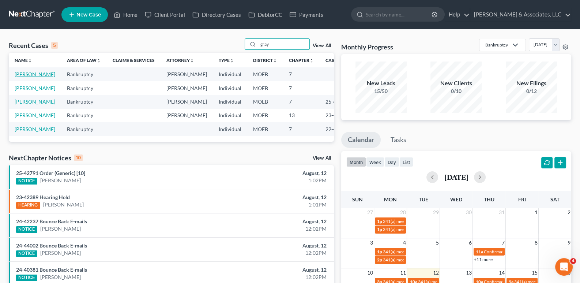
type input "gray"
click at [24, 77] on link "[PERSON_NAME]" at bounding box center [35, 74] width 41 height 6
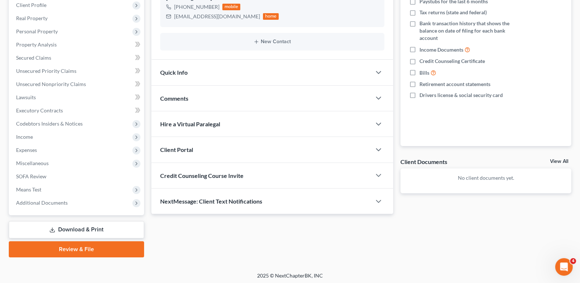
scroll to position [118, 0]
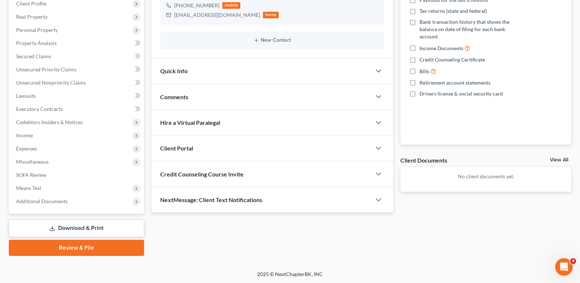
click at [170, 148] on span "Client Portal" at bounding box center [176, 147] width 33 height 7
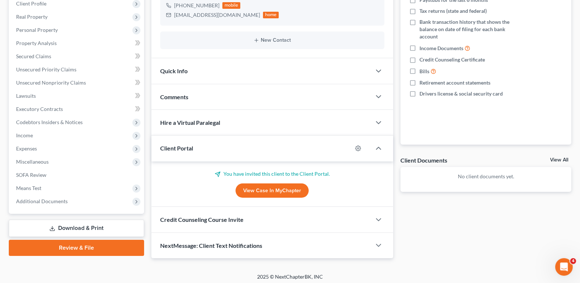
click at [170, 148] on span "Client Portal" at bounding box center [176, 147] width 33 height 7
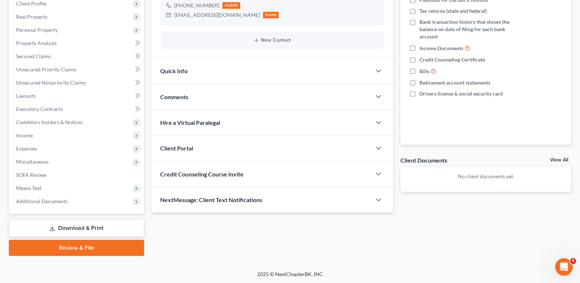
click at [172, 174] on span "Credit Counseling Course Invite" at bounding box center [201, 173] width 83 height 7
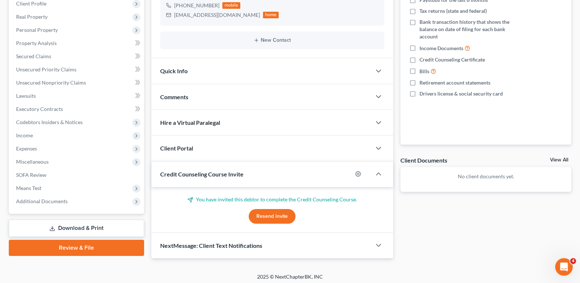
click at [172, 174] on span "Credit Counseling Course Invite" at bounding box center [201, 173] width 83 height 7
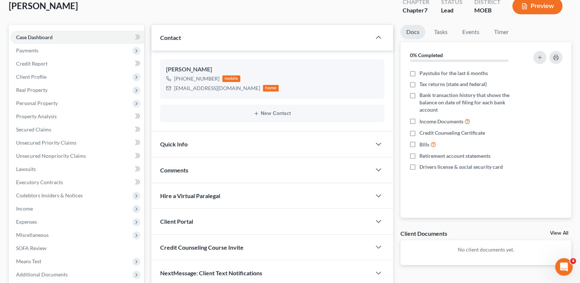
scroll to position [0, 0]
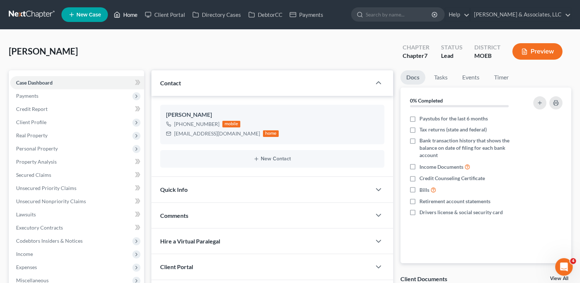
click at [128, 12] on link "Home" at bounding box center [125, 14] width 31 height 13
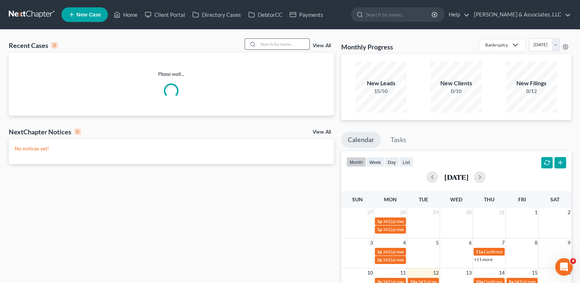
click at [281, 45] on input "search" at bounding box center [283, 44] width 51 height 11
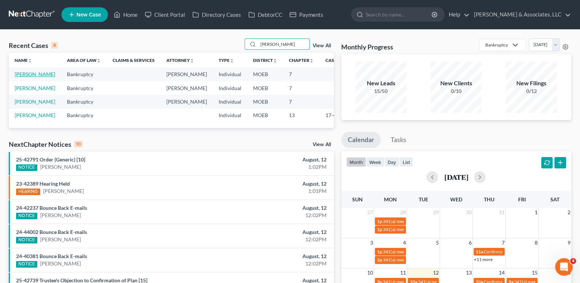
type input "[PERSON_NAME]"
click at [28, 77] on link "[PERSON_NAME]" at bounding box center [35, 74] width 41 height 6
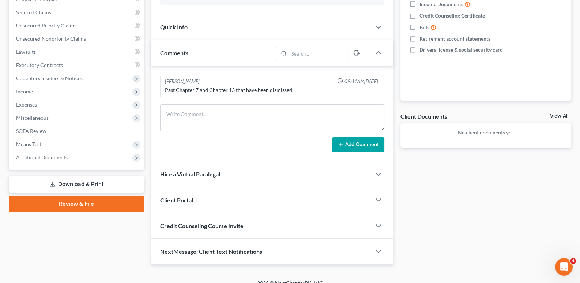
scroll to position [170, 0]
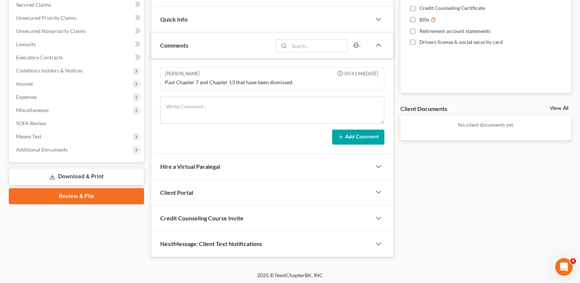
click at [185, 190] on span "Client Portal" at bounding box center [176, 192] width 33 height 7
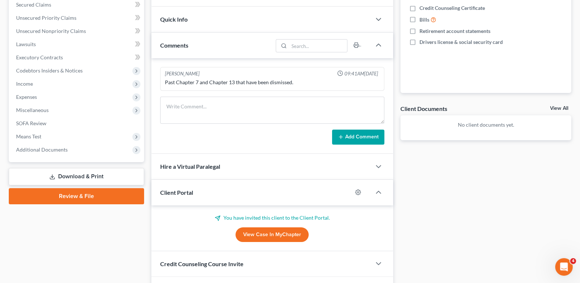
click at [185, 190] on span "Client Portal" at bounding box center [176, 192] width 33 height 7
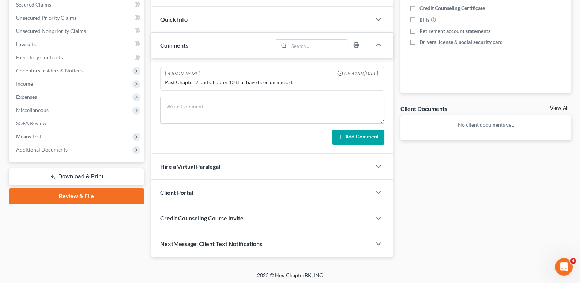
click at [185, 217] on span "Credit Counseling Course Invite" at bounding box center [201, 217] width 83 height 7
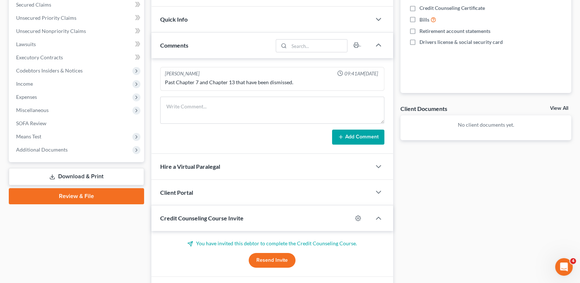
click at [186, 215] on span "Credit Counseling Course Invite" at bounding box center [201, 217] width 83 height 7
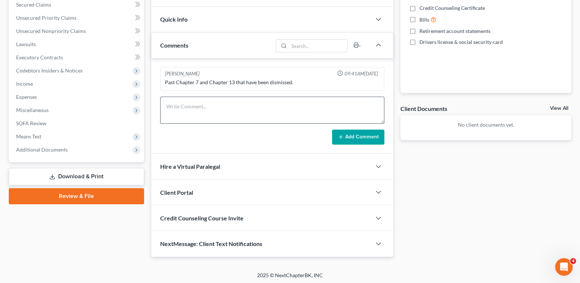
scroll to position [0, 0]
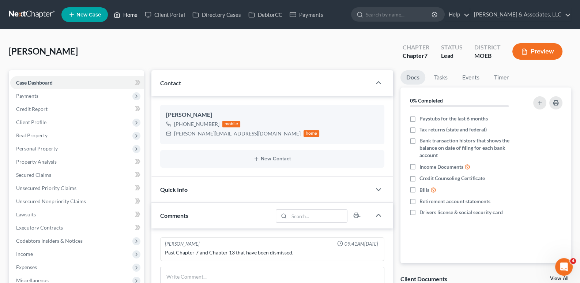
click at [129, 16] on link "Home" at bounding box center [125, 14] width 31 height 13
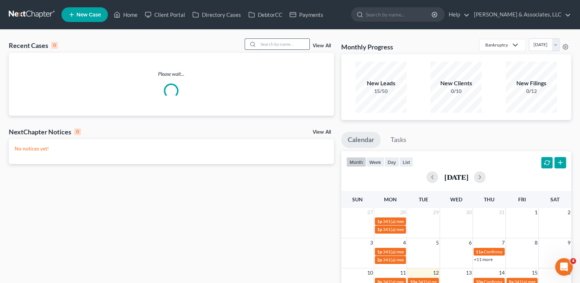
click at [304, 46] on input "search" at bounding box center [283, 44] width 51 height 11
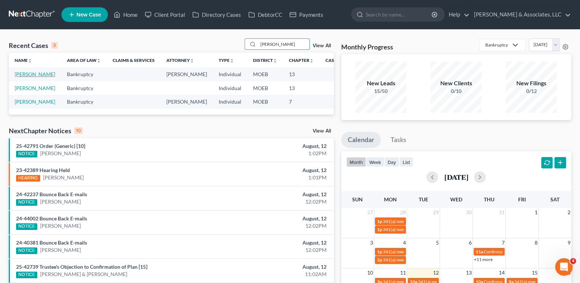
type input "[PERSON_NAME]"
click at [16, 77] on link "[PERSON_NAME]" at bounding box center [35, 74] width 41 height 6
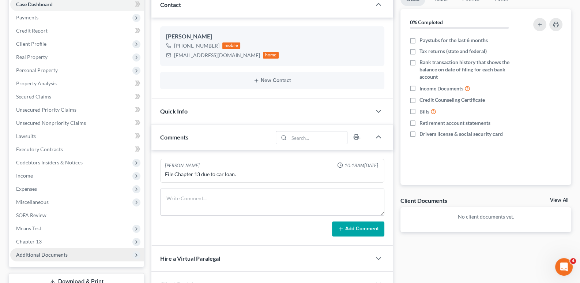
scroll to position [170, 0]
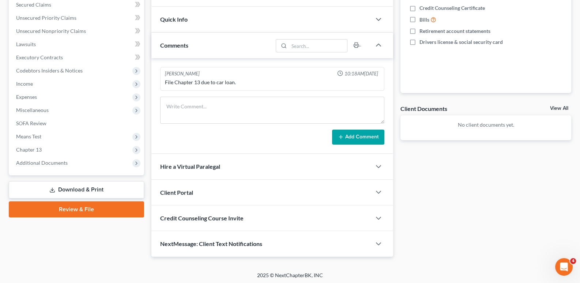
click at [183, 193] on span "Client Portal" at bounding box center [176, 192] width 33 height 7
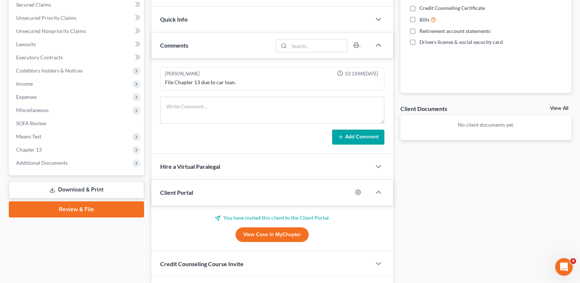
click at [183, 192] on span "Client Portal" at bounding box center [176, 192] width 33 height 7
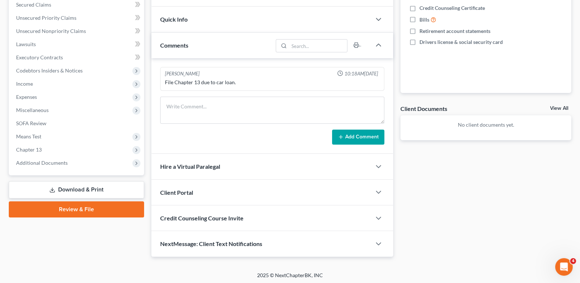
click at [174, 219] on span "Credit Counseling Course Invite" at bounding box center [201, 217] width 83 height 7
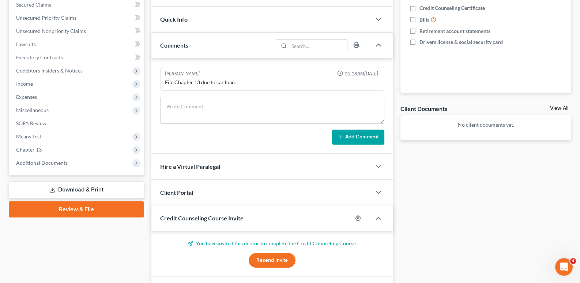
click at [174, 219] on span "Credit Counseling Course Invite" at bounding box center [201, 217] width 83 height 7
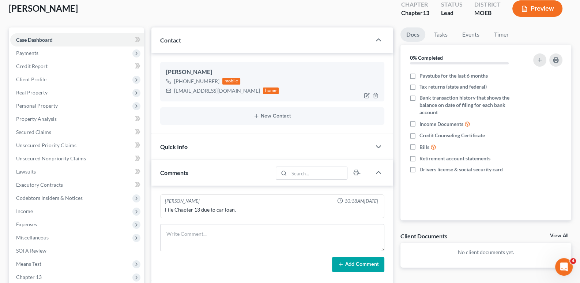
scroll to position [0, 0]
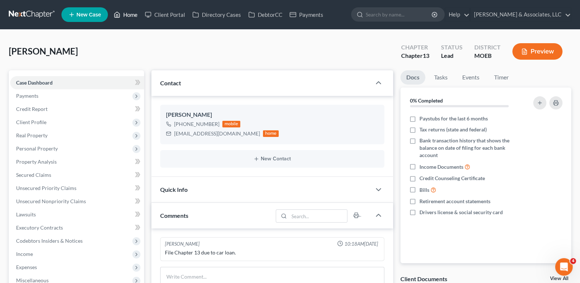
click at [132, 16] on link "Home" at bounding box center [125, 14] width 31 height 13
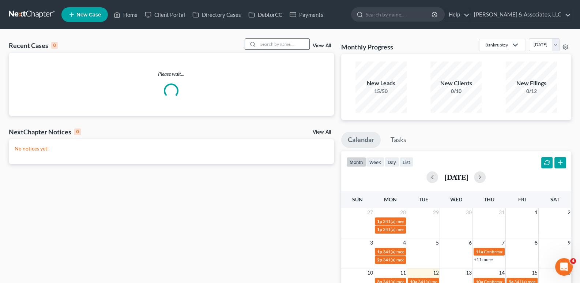
click at [275, 44] on input "search" at bounding box center [283, 44] width 51 height 11
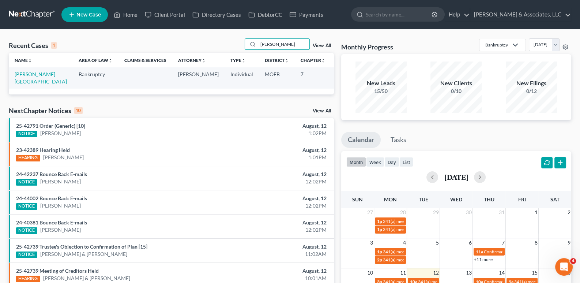
type input "[PERSON_NAME]"
click at [24, 77] on td "[PERSON_NAME][GEOGRAPHIC_DATA]" at bounding box center [41, 77] width 64 height 21
click at [24, 76] on link "[PERSON_NAME][GEOGRAPHIC_DATA]" at bounding box center [41, 78] width 52 height 14
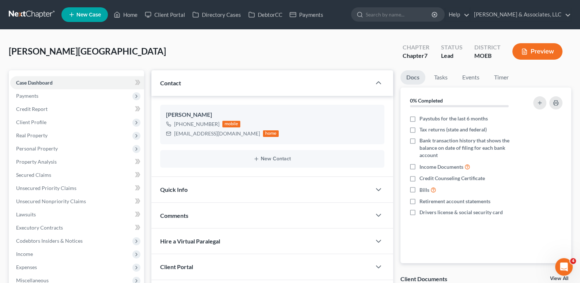
scroll to position [118, 0]
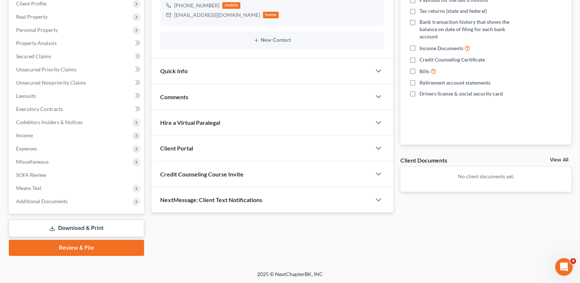
click at [179, 149] on span "Client Portal" at bounding box center [176, 147] width 33 height 7
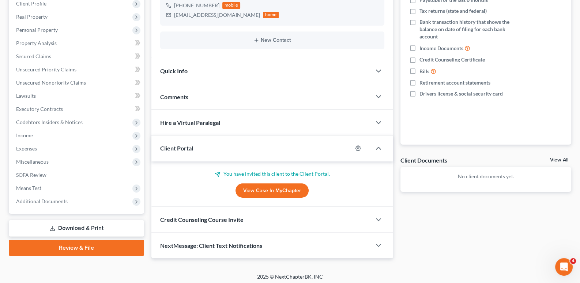
click at [179, 149] on span "Client Portal" at bounding box center [176, 147] width 33 height 7
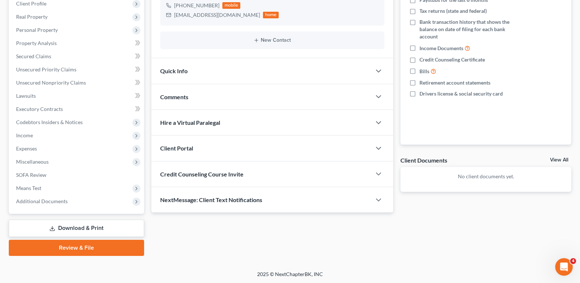
click at [181, 175] on span "Credit Counseling Course Invite" at bounding box center [201, 173] width 83 height 7
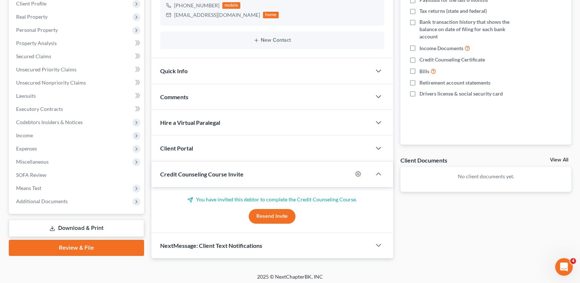
click at [181, 175] on span "Credit Counseling Course Invite" at bounding box center [201, 173] width 83 height 7
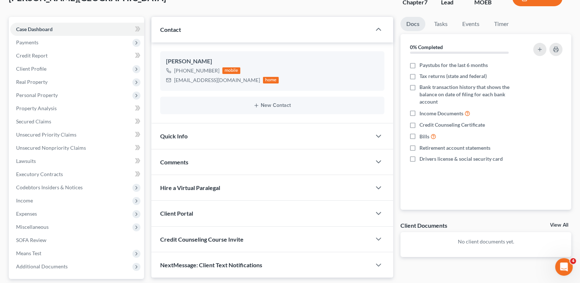
scroll to position [0, 0]
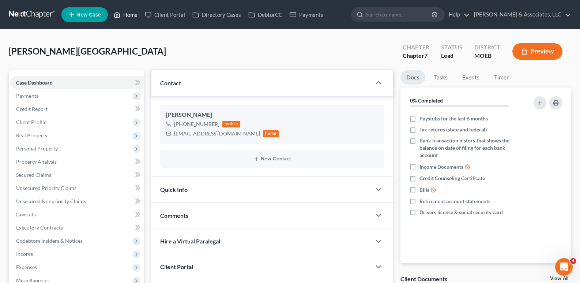
click at [136, 15] on link "Home" at bounding box center [125, 14] width 31 height 13
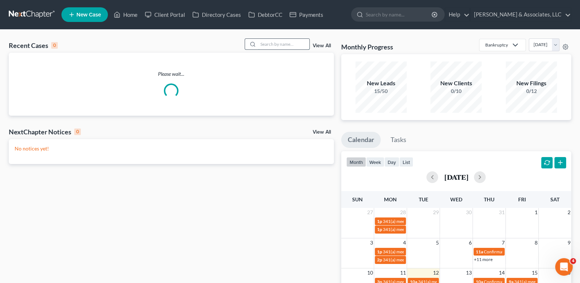
click at [308, 42] on input "search" at bounding box center [283, 44] width 51 height 11
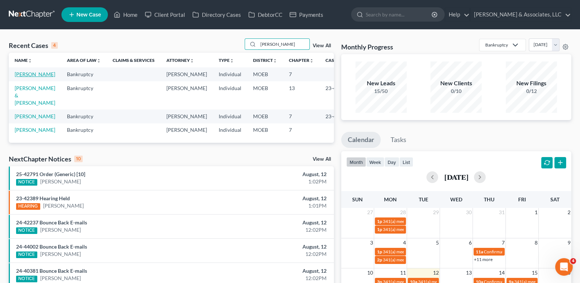
type input "[PERSON_NAME]"
click at [21, 77] on link "[PERSON_NAME]" at bounding box center [35, 74] width 41 height 6
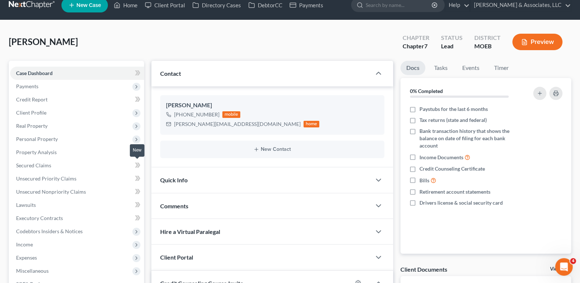
scroll to position [73, 0]
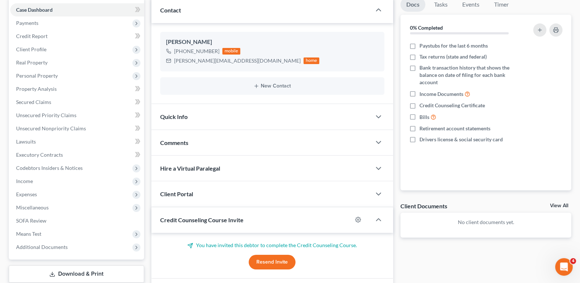
click at [174, 190] on span "Client Portal" at bounding box center [176, 193] width 33 height 7
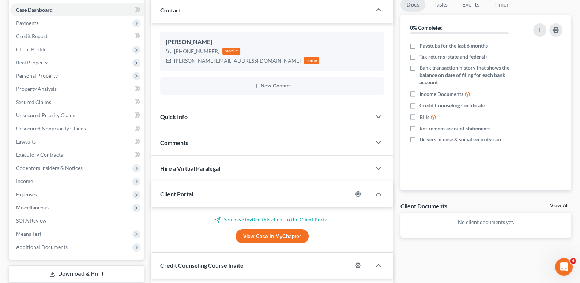
click at [174, 190] on span "Client Portal" at bounding box center [176, 193] width 33 height 7
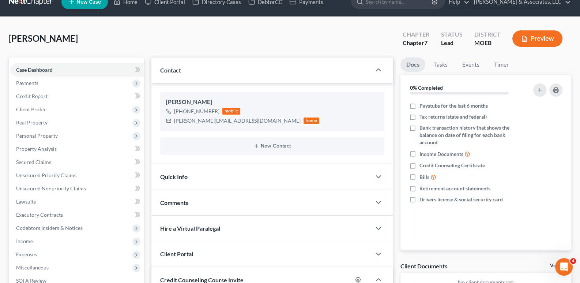
scroll to position [0, 0]
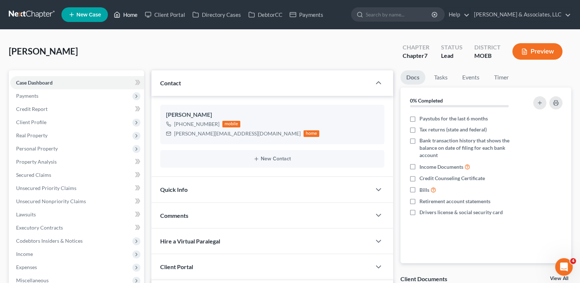
click at [128, 13] on link "Home" at bounding box center [125, 14] width 31 height 13
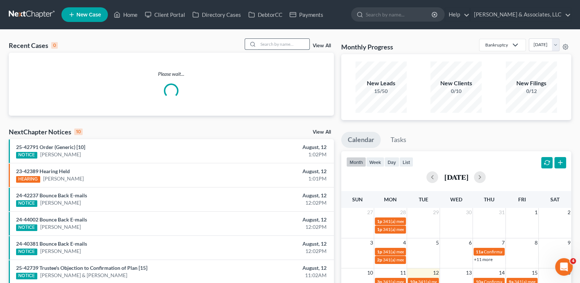
click at [265, 41] on input "search" at bounding box center [283, 44] width 51 height 11
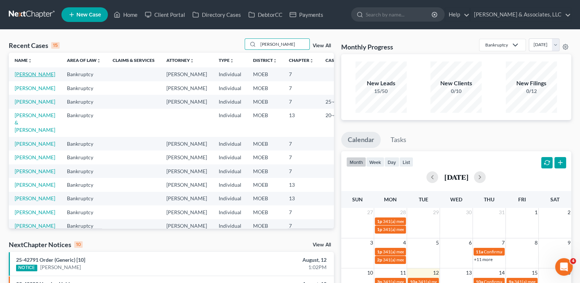
type input "[PERSON_NAME]"
click at [20, 77] on link "[PERSON_NAME]" at bounding box center [35, 74] width 41 height 6
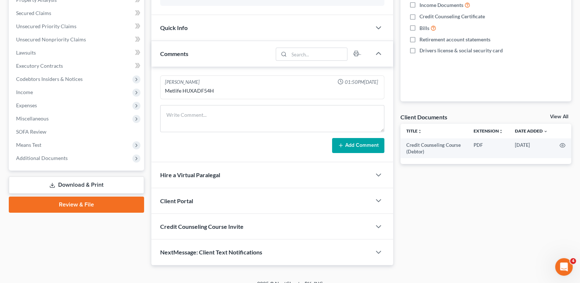
scroll to position [170, 0]
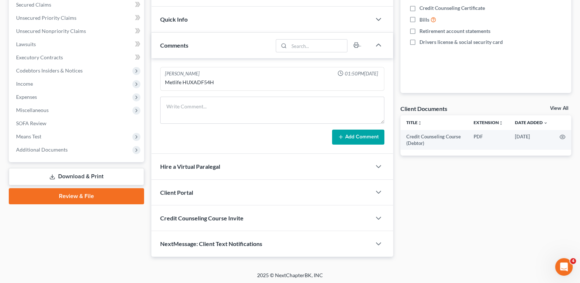
click at [172, 184] on div "Client Portal" at bounding box center [261, 192] width 220 height 25
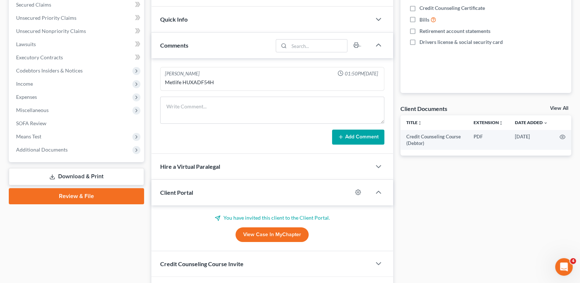
click at [172, 184] on div "Client Portal" at bounding box center [251, 192] width 201 height 25
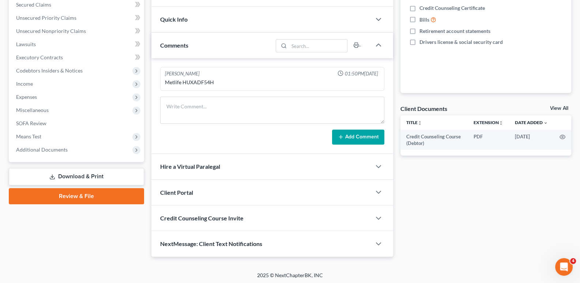
click at [178, 214] on span "Credit Counseling Course Invite" at bounding box center [201, 217] width 83 height 7
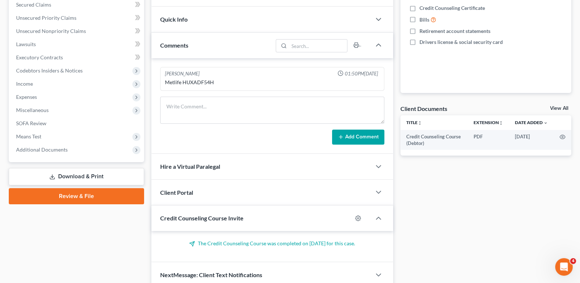
click at [178, 214] on span "Credit Counseling Course Invite" at bounding box center [201, 217] width 83 height 7
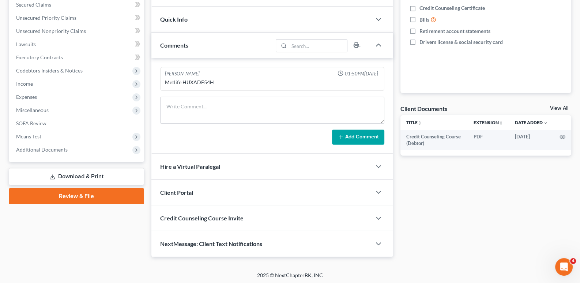
click at [178, 214] on span "Credit Counseling Course Invite" at bounding box center [201, 217] width 83 height 7
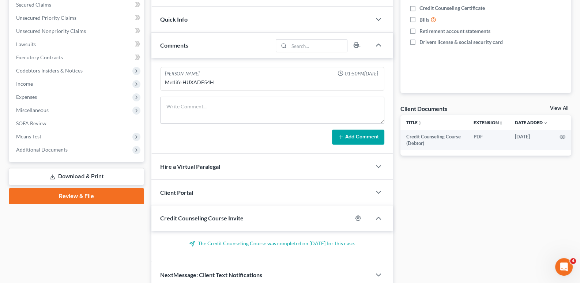
click at [178, 214] on span "Credit Counseling Course Invite" at bounding box center [201, 217] width 83 height 7
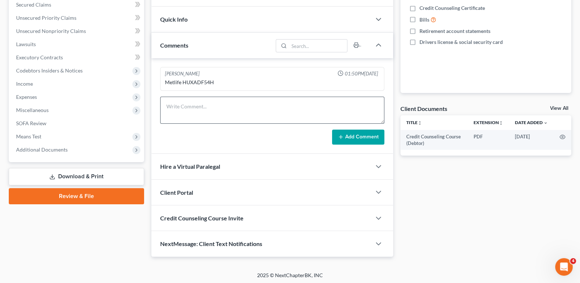
scroll to position [0, 0]
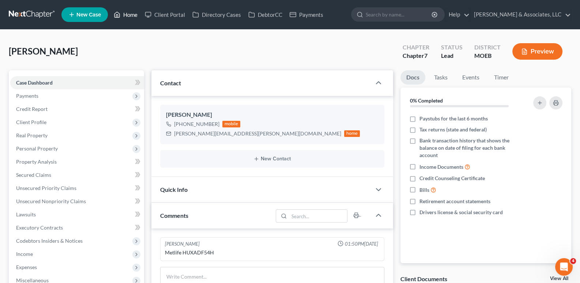
click at [135, 17] on link "Home" at bounding box center [125, 14] width 31 height 13
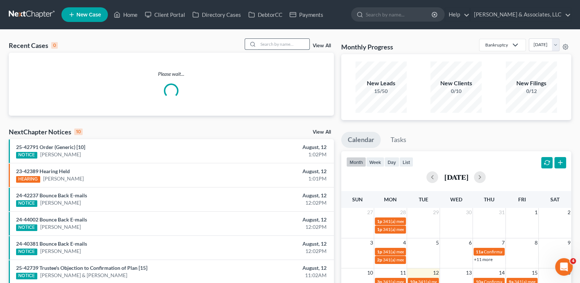
click at [267, 44] on input "search" at bounding box center [283, 44] width 51 height 11
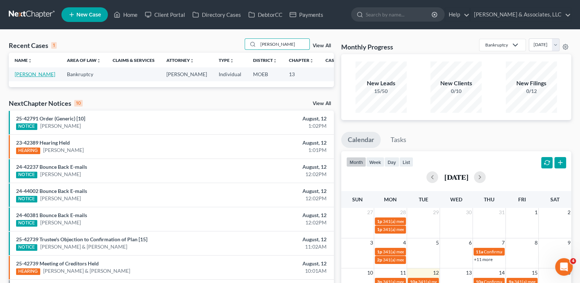
type input "[PERSON_NAME]"
click at [23, 77] on link "[PERSON_NAME]" at bounding box center [35, 74] width 41 height 6
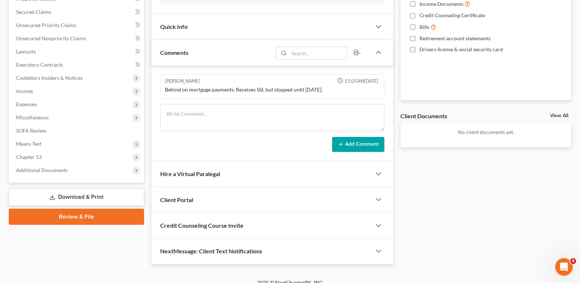
scroll to position [170, 0]
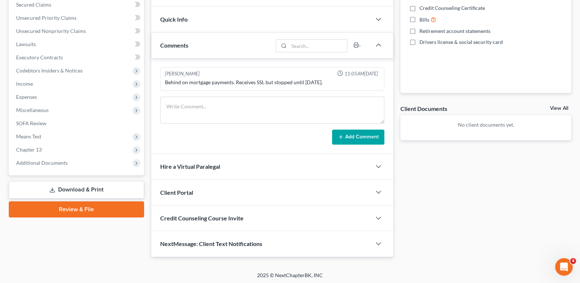
click at [192, 189] on span "Client Portal" at bounding box center [176, 192] width 33 height 7
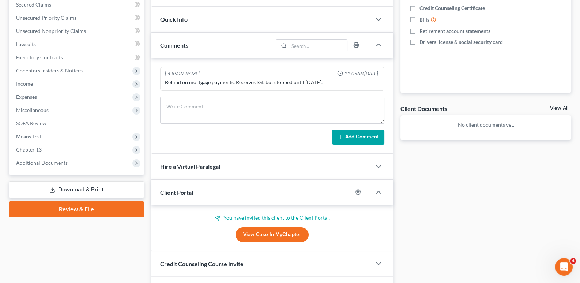
click at [188, 191] on span "Client Portal" at bounding box center [176, 192] width 33 height 7
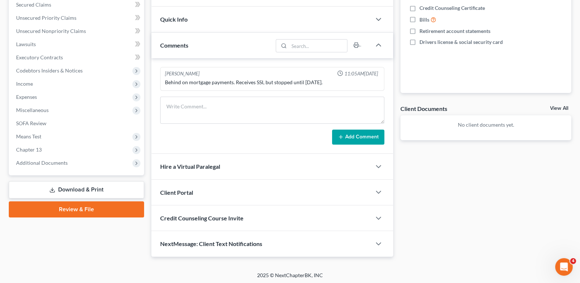
click at [176, 218] on span "Credit Counseling Course Invite" at bounding box center [201, 217] width 83 height 7
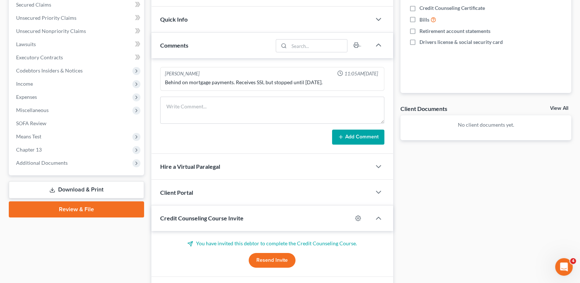
click at [176, 218] on span "Credit Counseling Course Invite" at bounding box center [201, 217] width 83 height 7
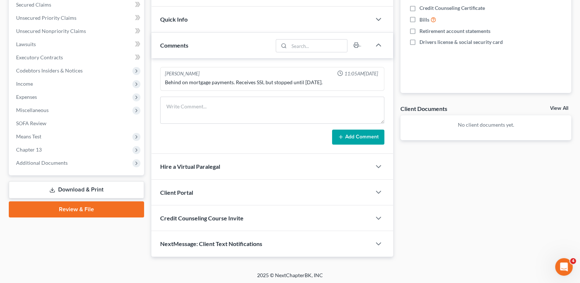
scroll to position [0, 0]
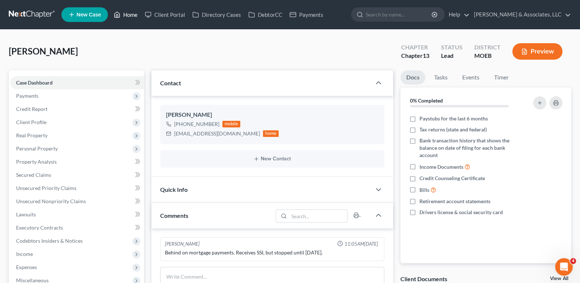
click at [122, 8] on link "Home" at bounding box center [125, 14] width 31 height 13
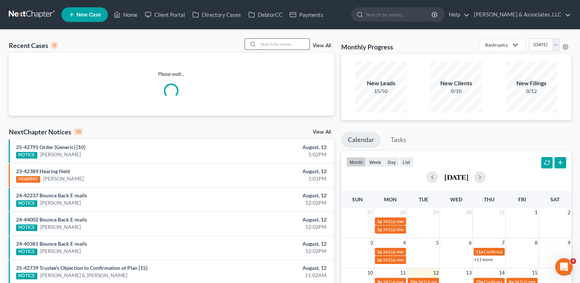
drag, startPoint x: 281, startPoint y: 51, endPoint x: 283, endPoint y: 44, distance: 6.9
click at [282, 49] on div "Recent Cases 0 View All" at bounding box center [171, 45] width 325 height 14
click at [283, 44] on input "search" at bounding box center [283, 44] width 51 height 11
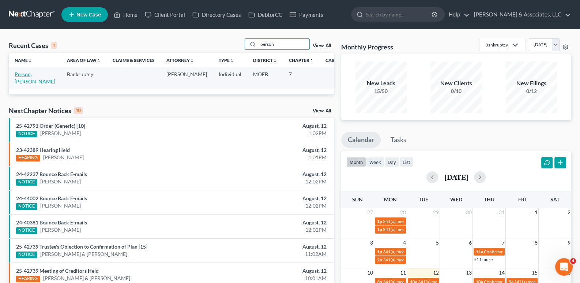
type input "person"
click at [26, 82] on link "Person, [PERSON_NAME]" at bounding box center [35, 78] width 41 height 14
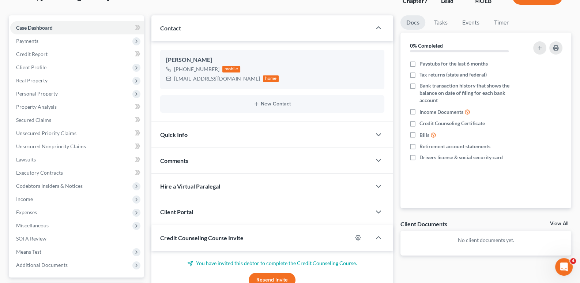
scroll to position [73, 0]
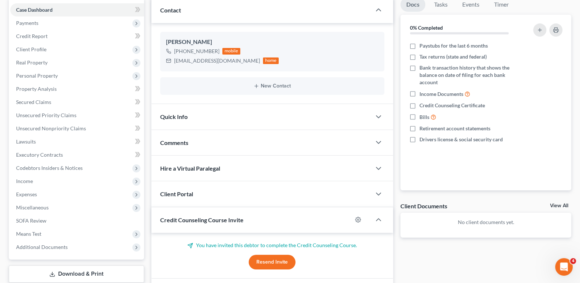
click at [178, 195] on span "Client Portal" at bounding box center [176, 193] width 33 height 7
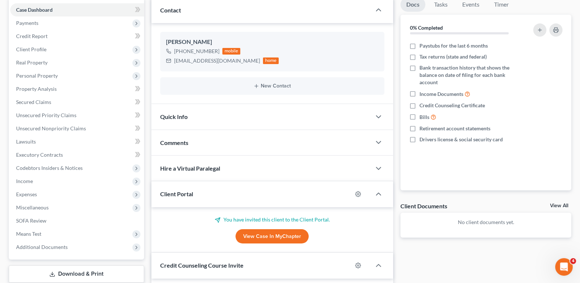
click at [179, 194] on span "Client Portal" at bounding box center [176, 193] width 33 height 7
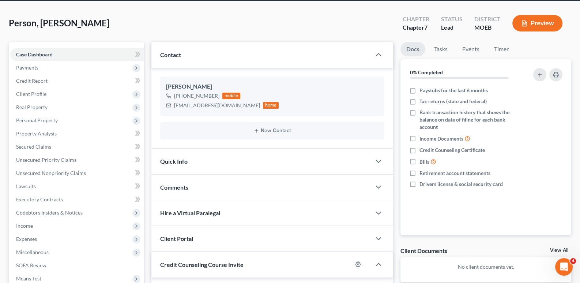
scroll to position [0, 0]
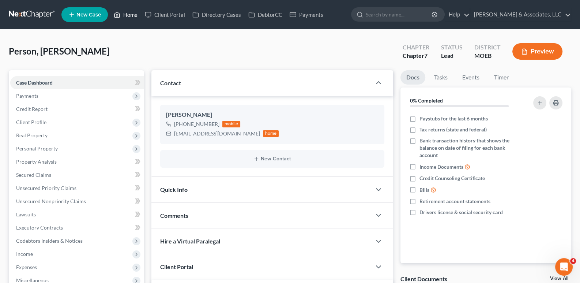
click at [134, 16] on link "Home" at bounding box center [125, 14] width 31 height 13
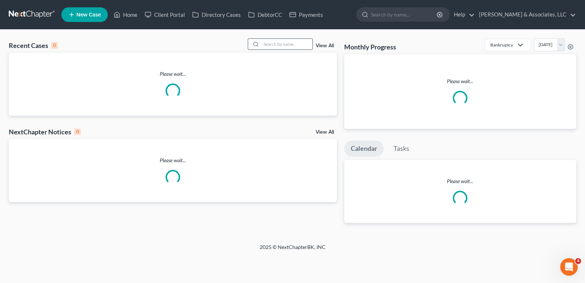
click at [267, 49] on div at bounding box center [280, 43] width 65 height 11
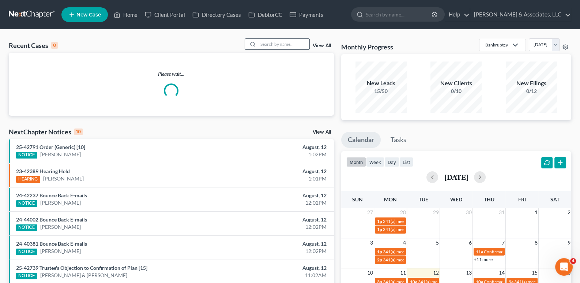
click at [267, 49] on input "search" at bounding box center [283, 44] width 51 height 11
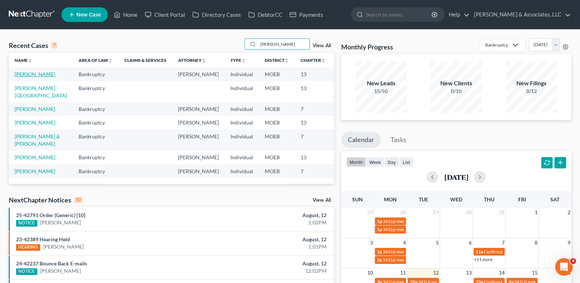
type input "[PERSON_NAME]"
click at [26, 77] on link "[PERSON_NAME]" at bounding box center [35, 74] width 41 height 6
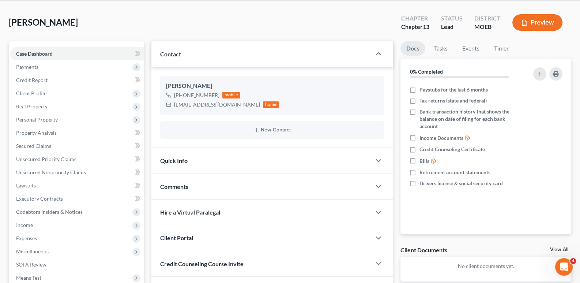
scroll to position [132, 0]
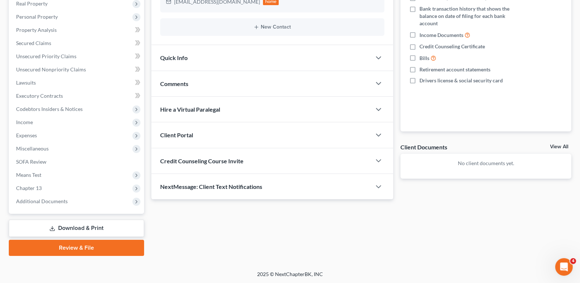
click at [169, 160] on span "Credit Counseling Course Invite" at bounding box center [201, 160] width 83 height 7
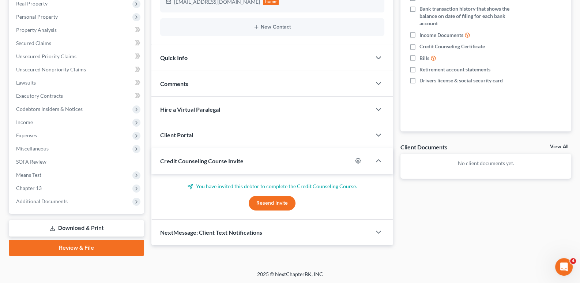
click at [169, 160] on span "Credit Counseling Course Invite" at bounding box center [201, 160] width 83 height 7
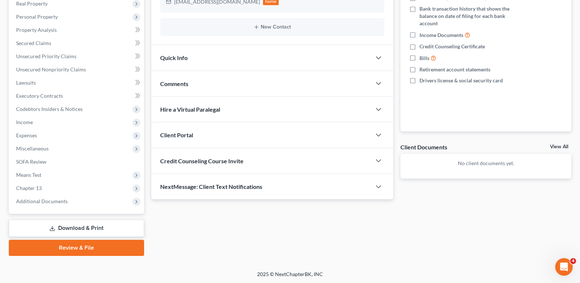
click at [171, 135] on span "Client Portal" at bounding box center [176, 134] width 33 height 7
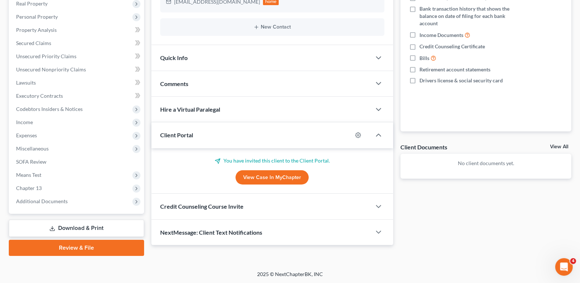
click at [171, 135] on span "Client Portal" at bounding box center [176, 134] width 33 height 7
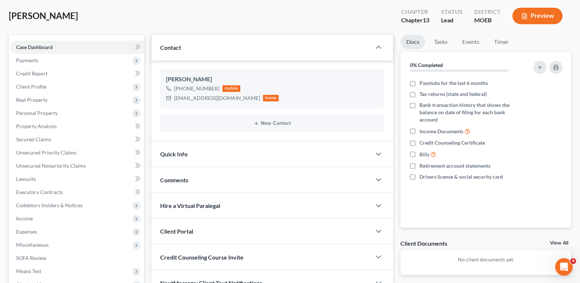
scroll to position [0, 0]
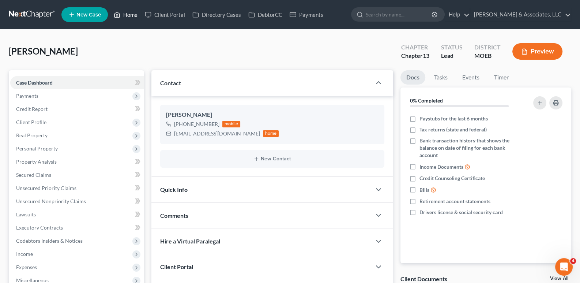
click at [123, 14] on link "Home" at bounding box center [125, 14] width 31 height 13
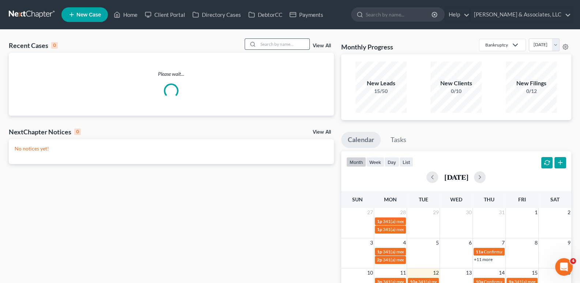
click at [270, 45] on input "search" at bounding box center [283, 44] width 51 height 11
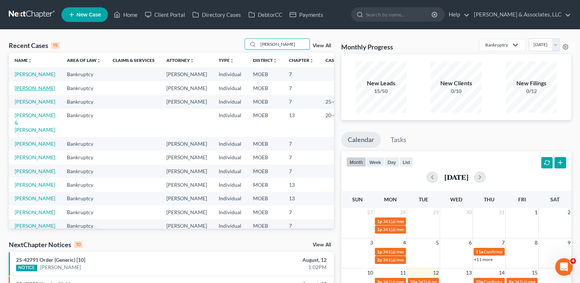
type input "[PERSON_NAME]"
click at [24, 91] on link "[PERSON_NAME]" at bounding box center [35, 88] width 41 height 6
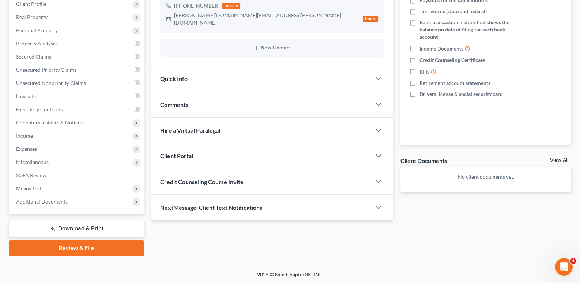
scroll to position [118, 0]
click at [183, 152] on span "Client Portal" at bounding box center [176, 155] width 33 height 7
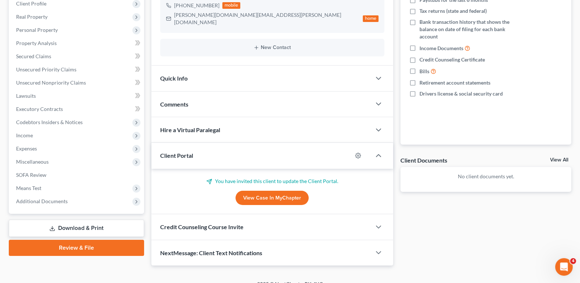
click at [183, 152] on span "Client Portal" at bounding box center [176, 155] width 33 height 7
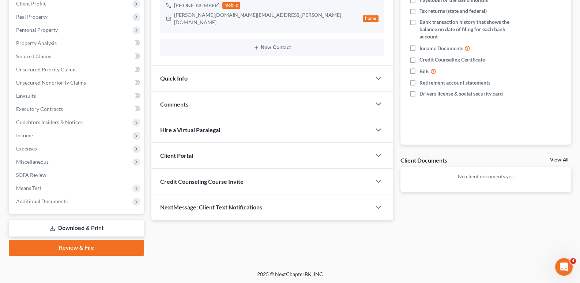
click at [180, 178] on span "Credit Counseling Course Invite" at bounding box center [201, 181] width 83 height 7
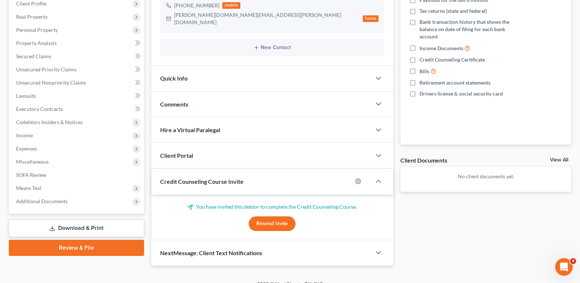
click at [180, 178] on span "Credit Counseling Course Invite" at bounding box center [201, 181] width 83 height 7
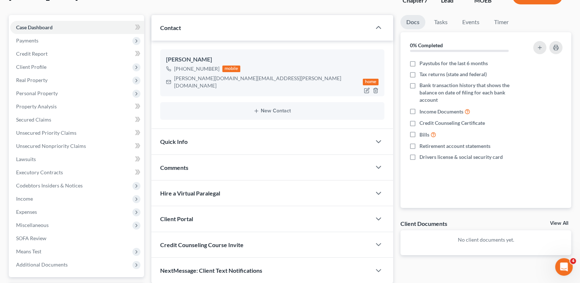
scroll to position [0, 0]
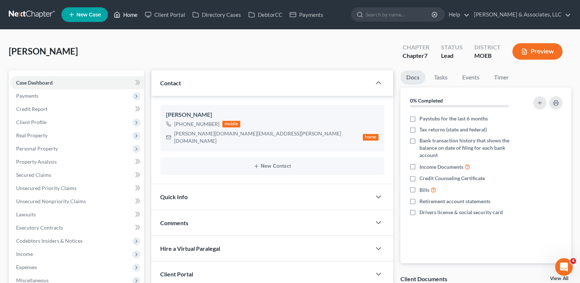
click at [128, 14] on link "Home" at bounding box center [125, 14] width 31 height 13
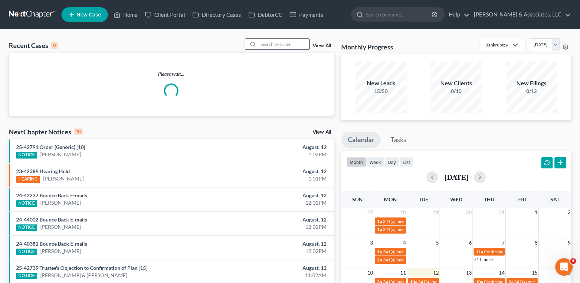
click at [271, 46] on input "search" at bounding box center [283, 44] width 51 height 11
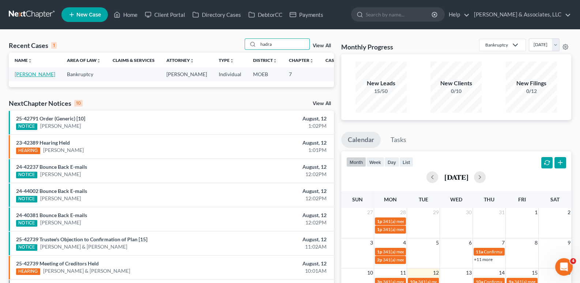
type input "hadra"
click at [29, 77] on link "[PERSON_NAME]" at bounding box center [35, 74] width 41 height 6
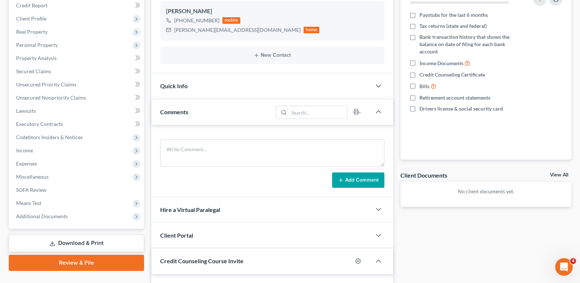
scroll to position [146, 0]
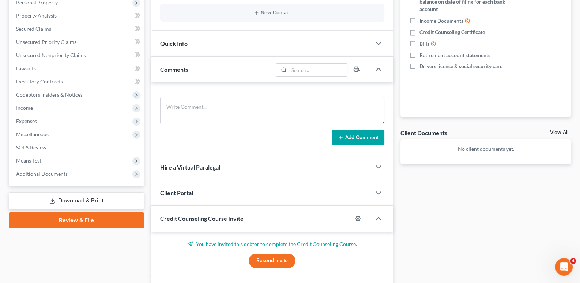
click at [186, 195] on span "Client Portal" at bounding box center [176, 192] width 33 height 7
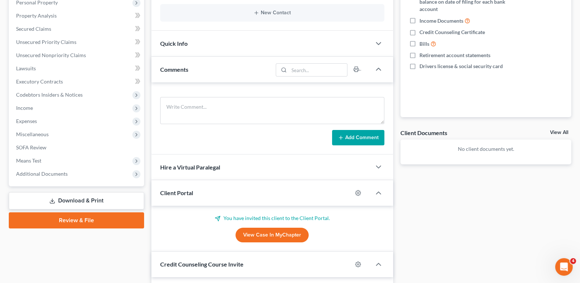
click at [186, 194] on span "Client Portal" at bounding box center [176, 192] width 33 height 7
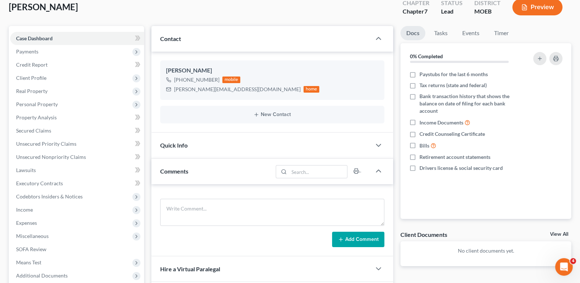
scroll to position [0, 0]
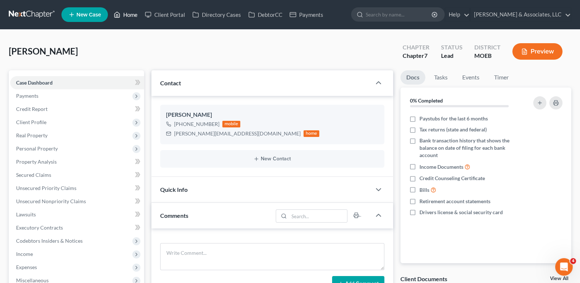
click at [130, 20] on link "Home" at bounding box center [125, 14] width 31 height 13
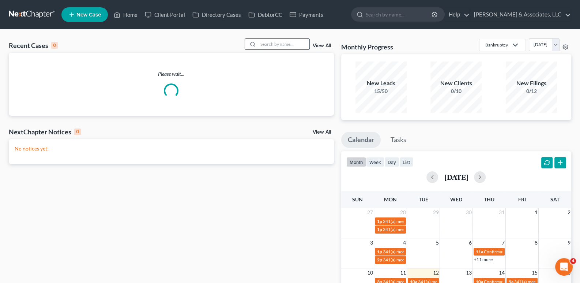
click at [288, 45] on input "search" at bounding box center [283, 44] width 51 height 11
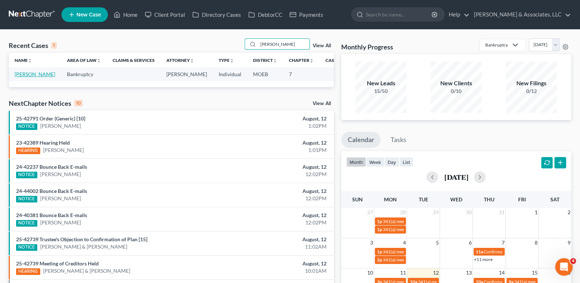
type input "[PERSON_NAME]"
click at [28, 77] on link "[PERSON_NAME]" at bounding box center [35, 74] width 41 height 6
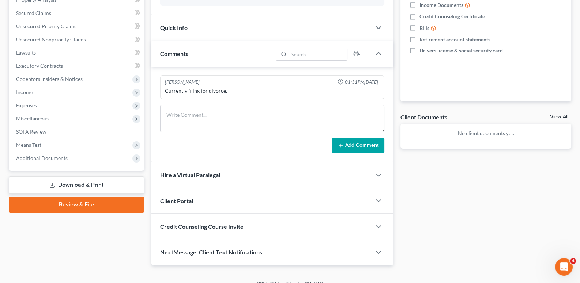
scroll to position [170, 0]
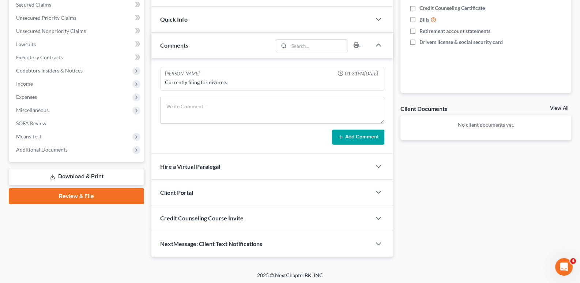
click at [174, 191] on span "Client Portal" at bounding box center [176, 192] width 33 height 7
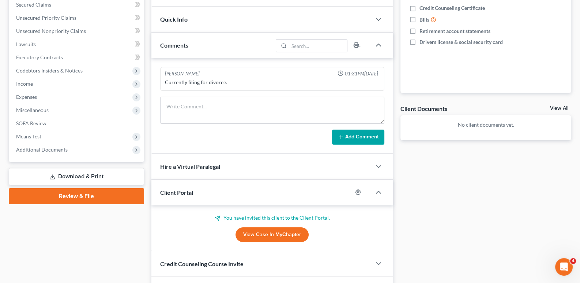
click at [174, 191] on span "Client Portal" at bounding box center [176, 192] width 33 height 7
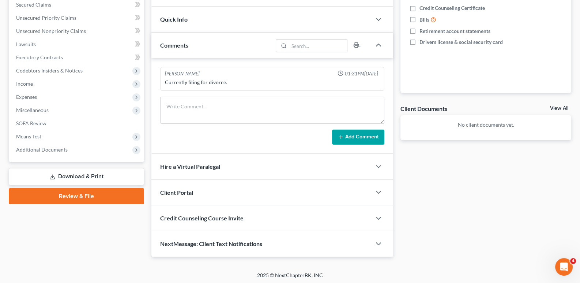
click at [184, 216] on span "Credit Counseling Course Invite" at bounding box center [201, 217] width 83 height 7
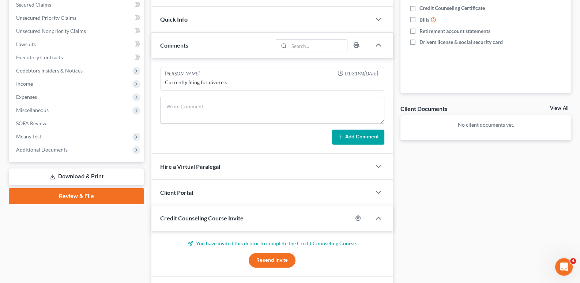
click at [184, 216] on span "Credit Counseling Course Invite" at bounding box center [201, 217] width 83 height 7
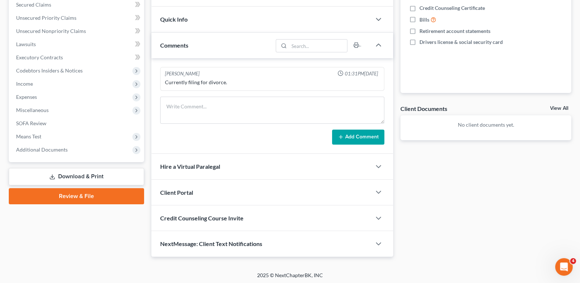
scroll to position [0, 0]
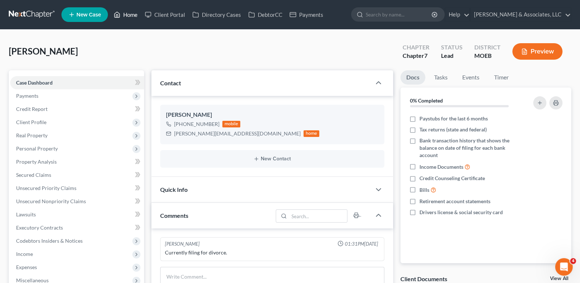
drag, startPoint x: 128, startPoint y: 14, endPoint x: 283, endPoint y: 42, distance: 157.2
click at [128, 14] on link "Home" at bounding box center [125, 14] width 31 height 13
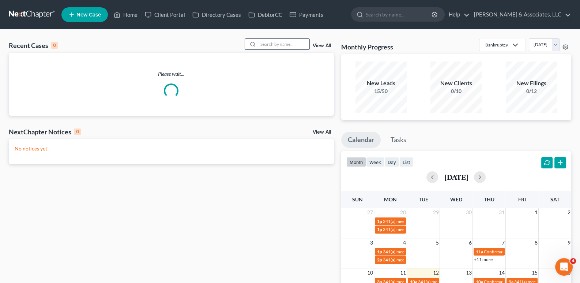
click at [271, 43] on input "search" at bounding box center [283, 44] width 51 height 11
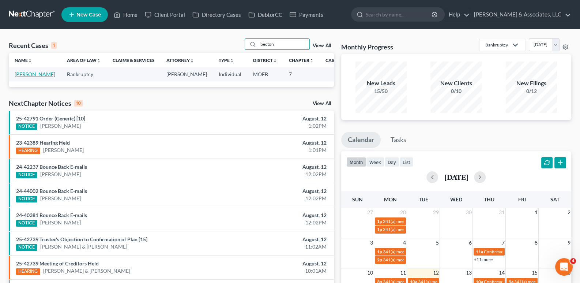
type input "becton"
click at [27, 77] on link "[PERSON_NAME]" at bounding box center [35, 74] width 41 height 6
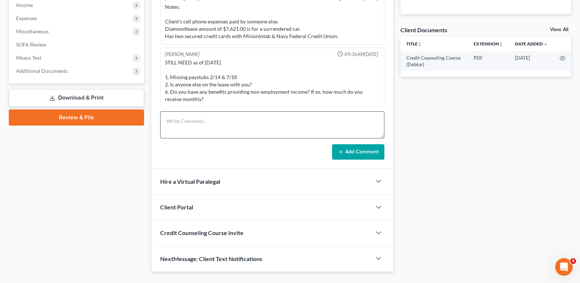
scroll to position [264, 0]
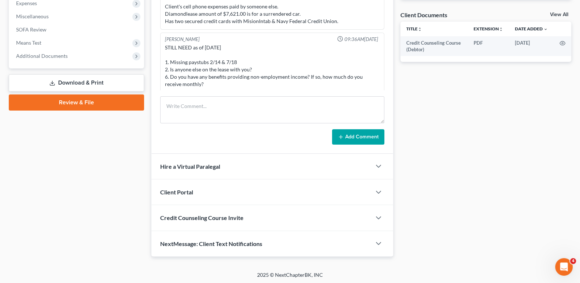
click at [193, 188] on div "Client Portal" at bounding box center [261, 191] width 220 height 25
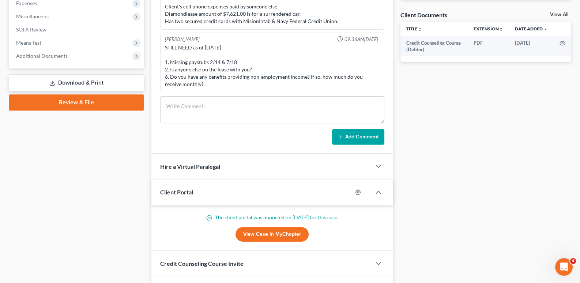
click at [193, 188] on span "Client Portal" at bounding box center [176, 191] width 33 height 7
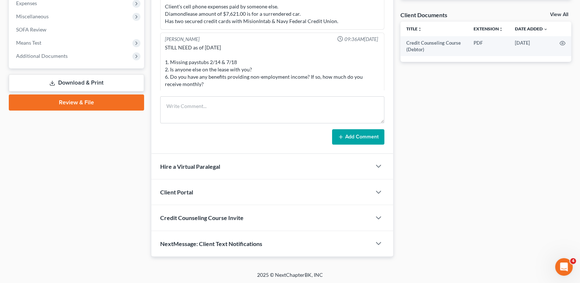
click at [179, 216] on span "Credit Counseling Course Invite" at bounding box center [201, 217] width 83 height 7
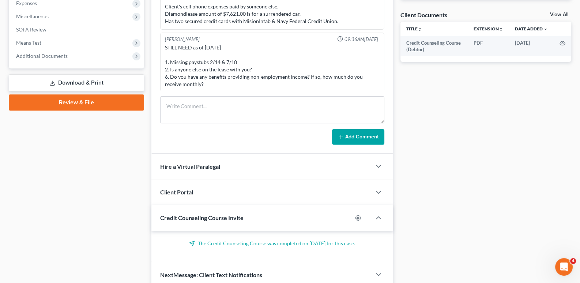
click at [179, 216] on span "Credit Counseling Course Invite" at bounding box center [201, 217] width 83 height 7
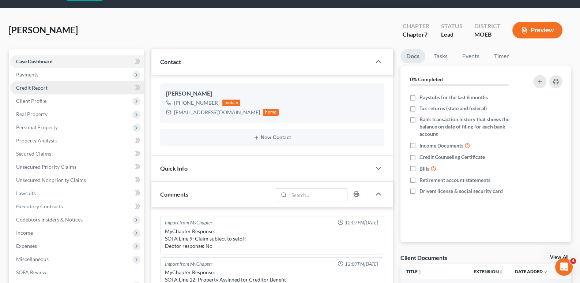
scroll to position [0, 0]
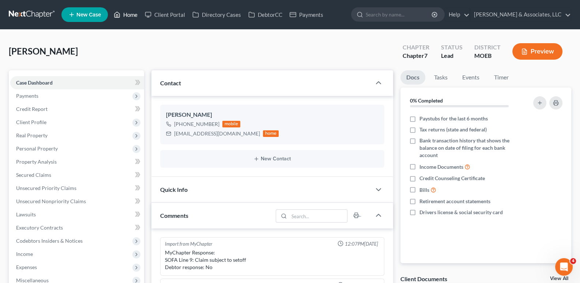
drag, startPoint x: 133, startPoint y: 17, endPoint x: 214, endPoint y: 48, distance: 87.1
click at [133, 16] on link "Home" at bounding box center [125, 14] width 31 height 13
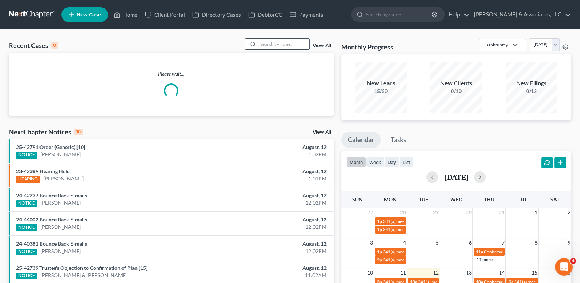
click at [277, 47] on input "search" at bounding box center [283, 44] width 51 height 11
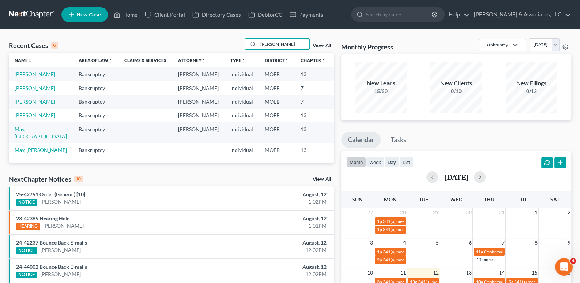
type input "[PERSON_NAME]"
click at [25, 77] on link "[PERSON_NAME]" at bounding box center [35, 74] width 41 height 6
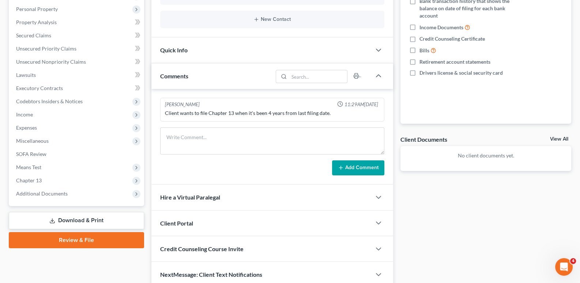
scroll to position [170, 0]
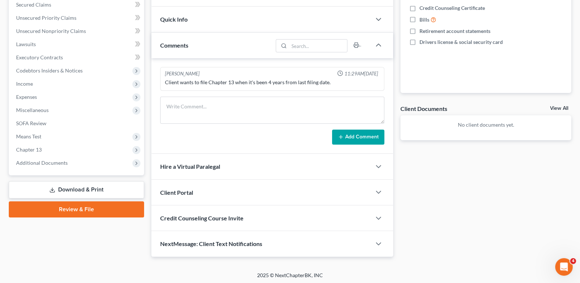
click at [171, 189] on span "Client Portal" at bounding box center [176, 192] width 33 height 7
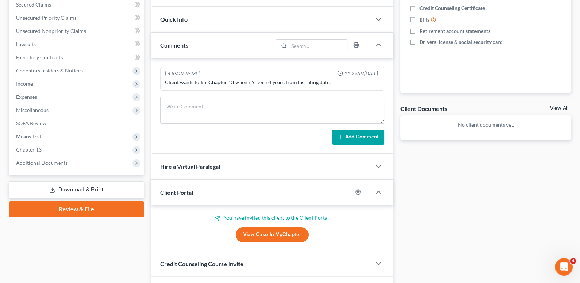
click at [171, 189] on span "Client Portal" at bounding box center [176, 192] width 33 height 7
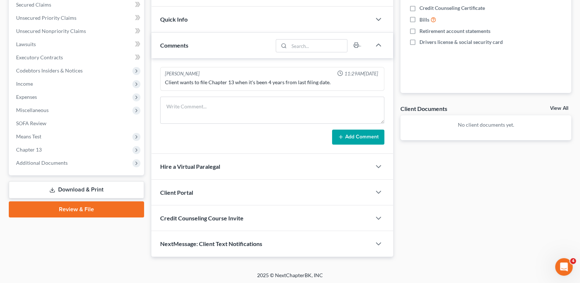
click at [184, 215] on span "Credit Counseling Course Invite" at bounding box center [201, 217] width 83 height 7
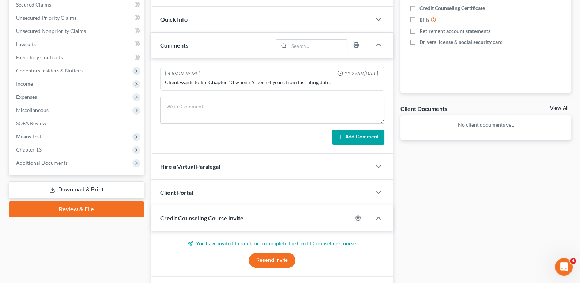
click at [184, 214] on span "Credit Counseling Course Invite" at bounding box center [201, 217] width 83 height 7
